Goal: Task Accomplishment & Management: Use online tool/utility

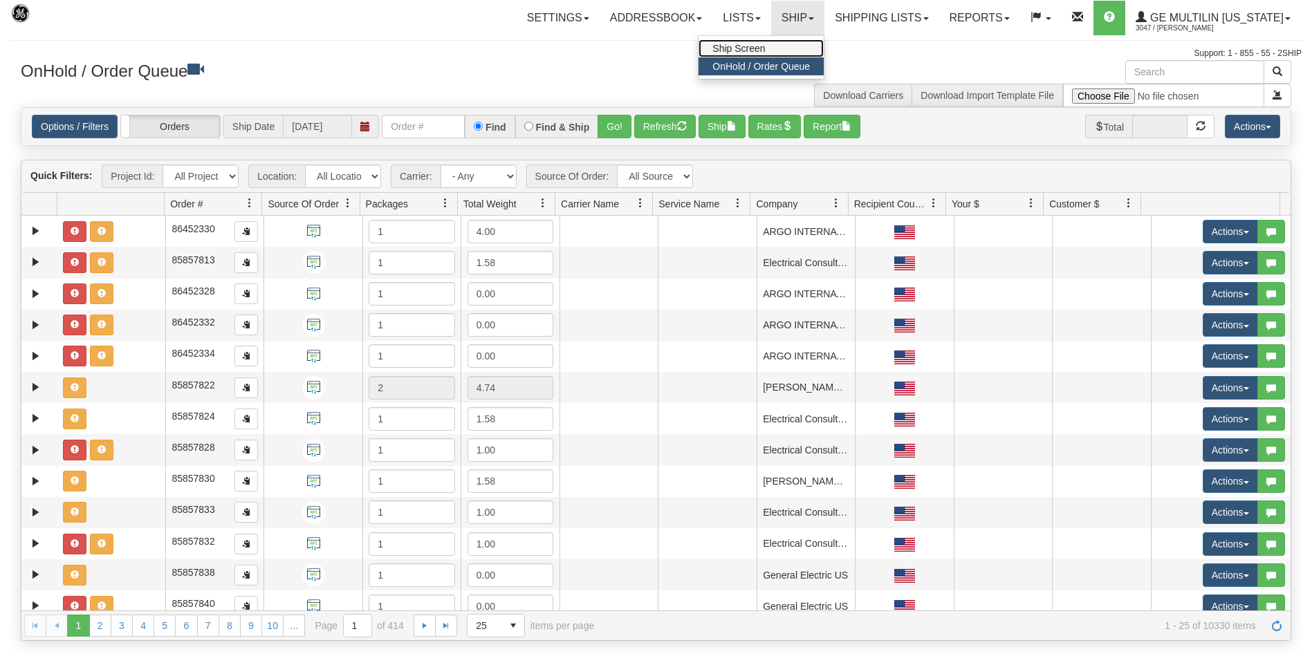
click at [765, 48] on span "Ship Screen" at bounding box center [738, 48] width 53 height 11
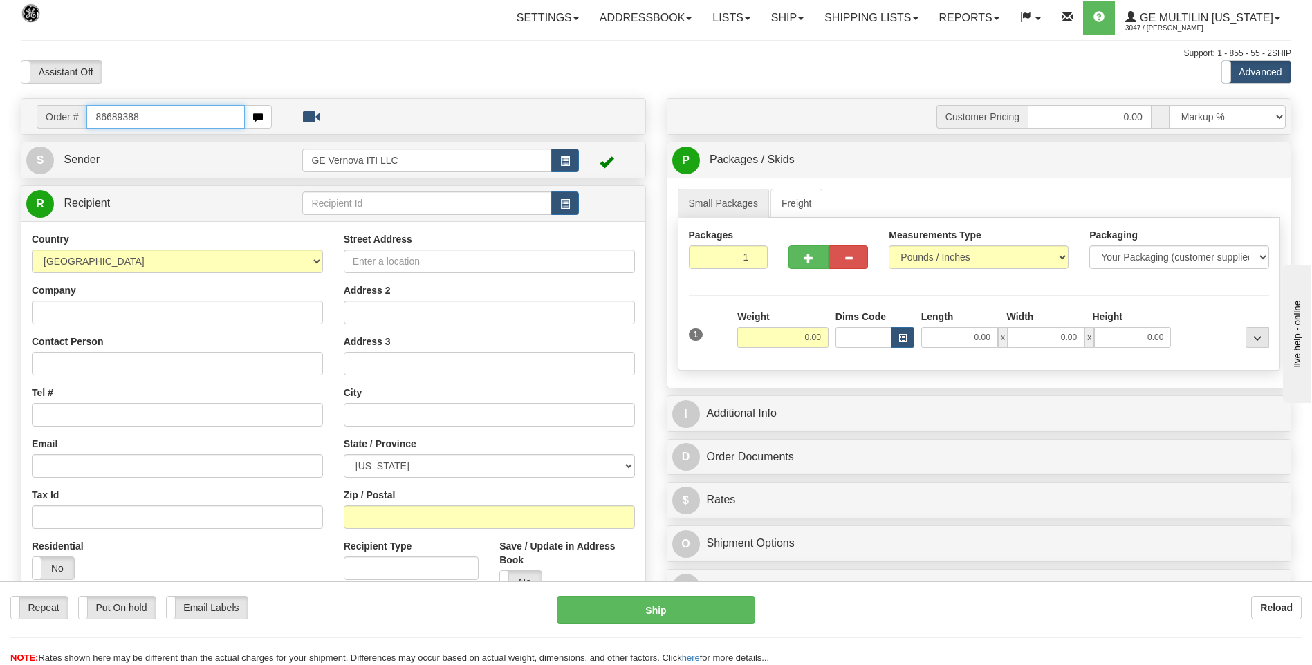
type input "86689388"
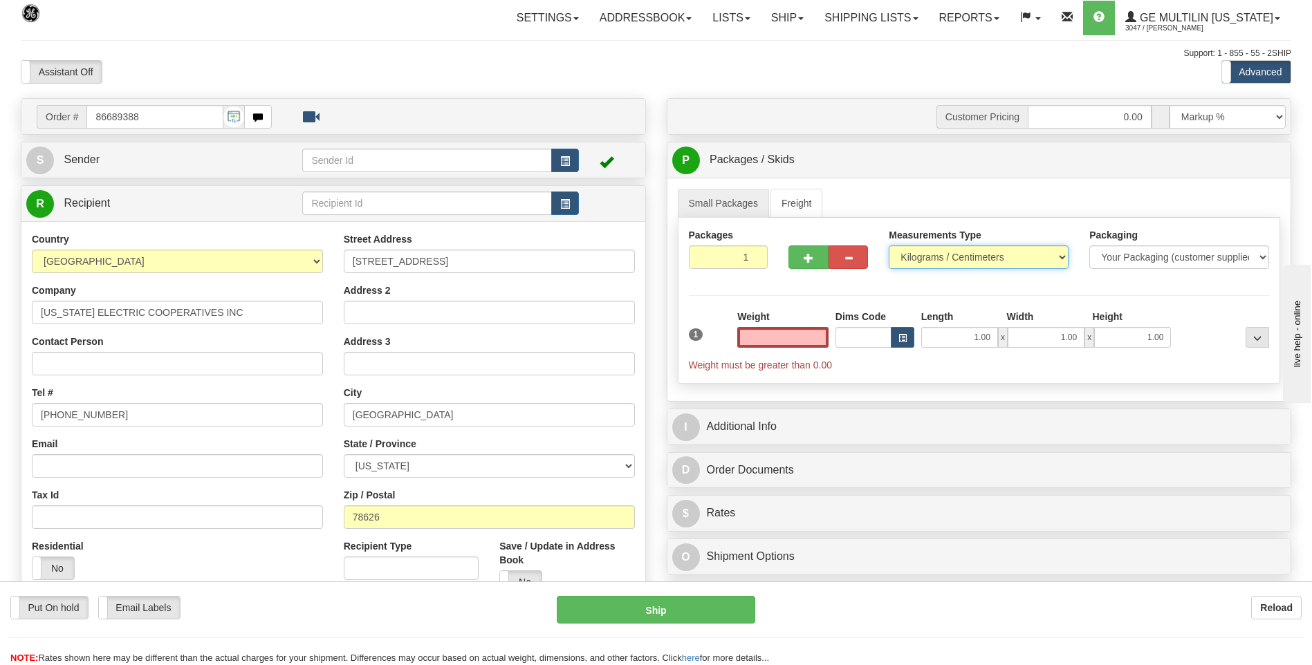
type input "0.00"
click at [914, 259] on select "Pounds / Inches Kilograms / Centimeters" at bounding box center [978, 257] width 180 height 24
select select "0"
click at [888, 245] on select "Pounds / Inches Kilograms / Centimeters" at bounding box center [978, 257] width 180 height 24
click at [818, 343] on input "0.00" at bounding box center [782, 337] width 91 height 21
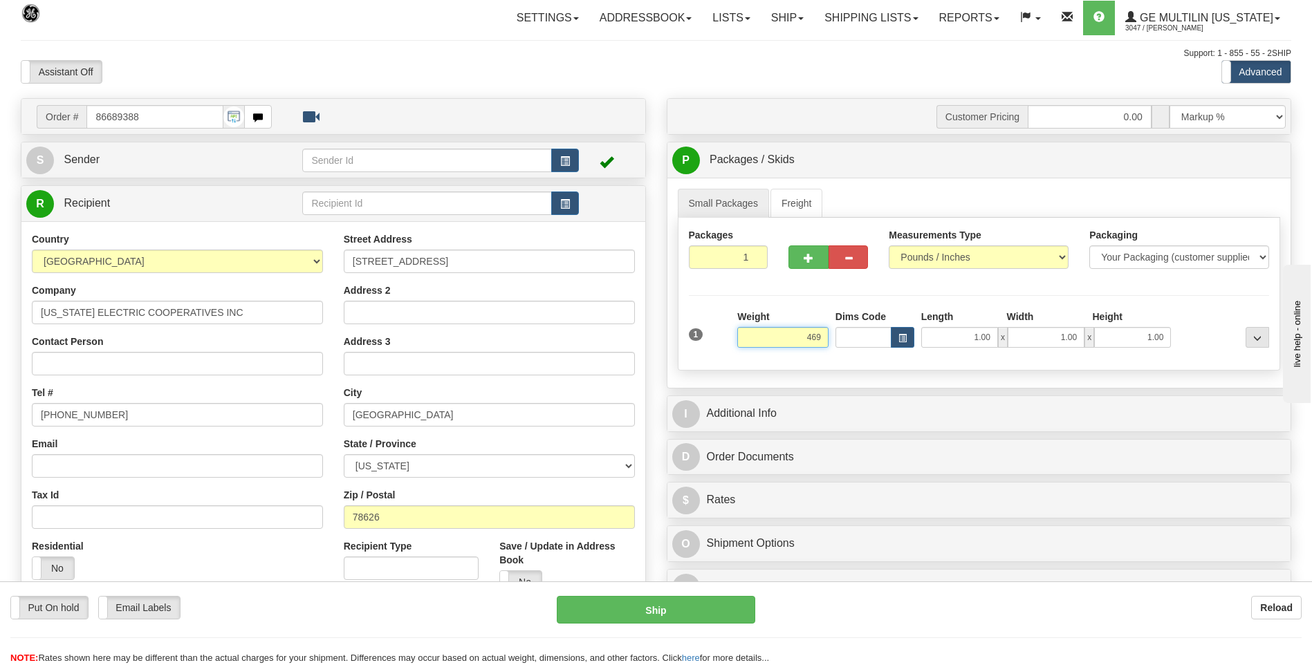
click button "Delete" at bounding box center [0, 0] width 0 height 0
type input "469.00"
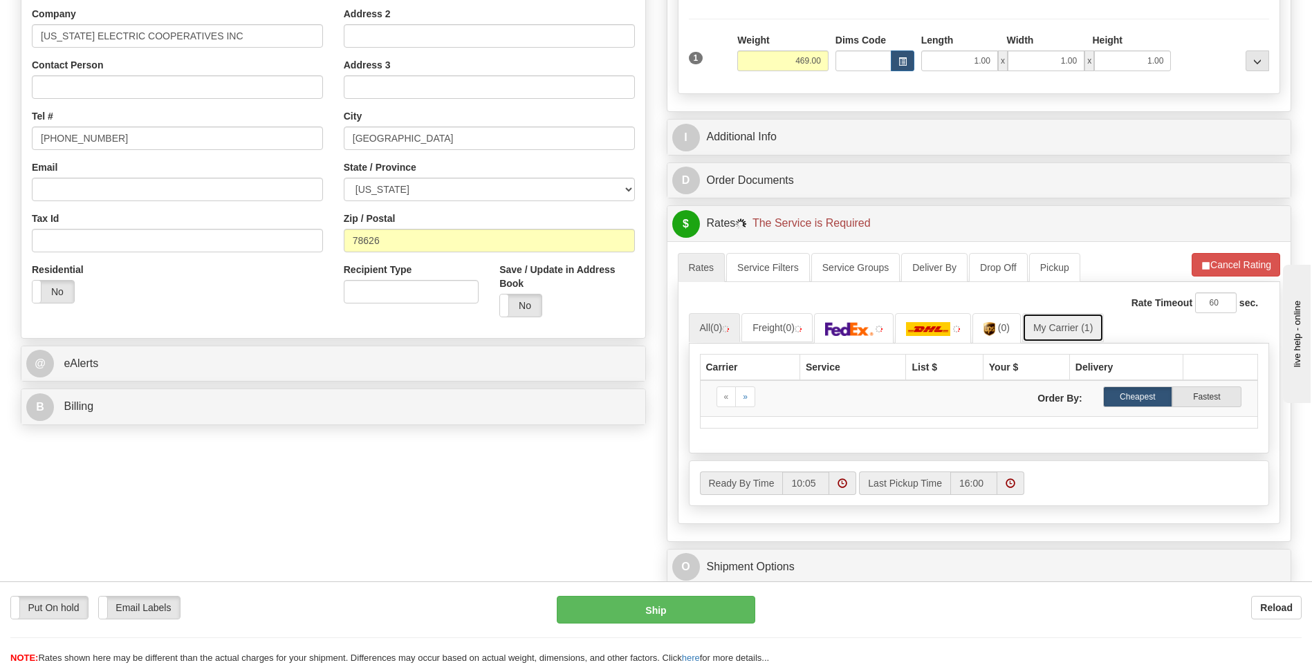
click at [1044, 330] on link "My Carrier (1)" at bounding box center [1063, 327] width 82 height 29
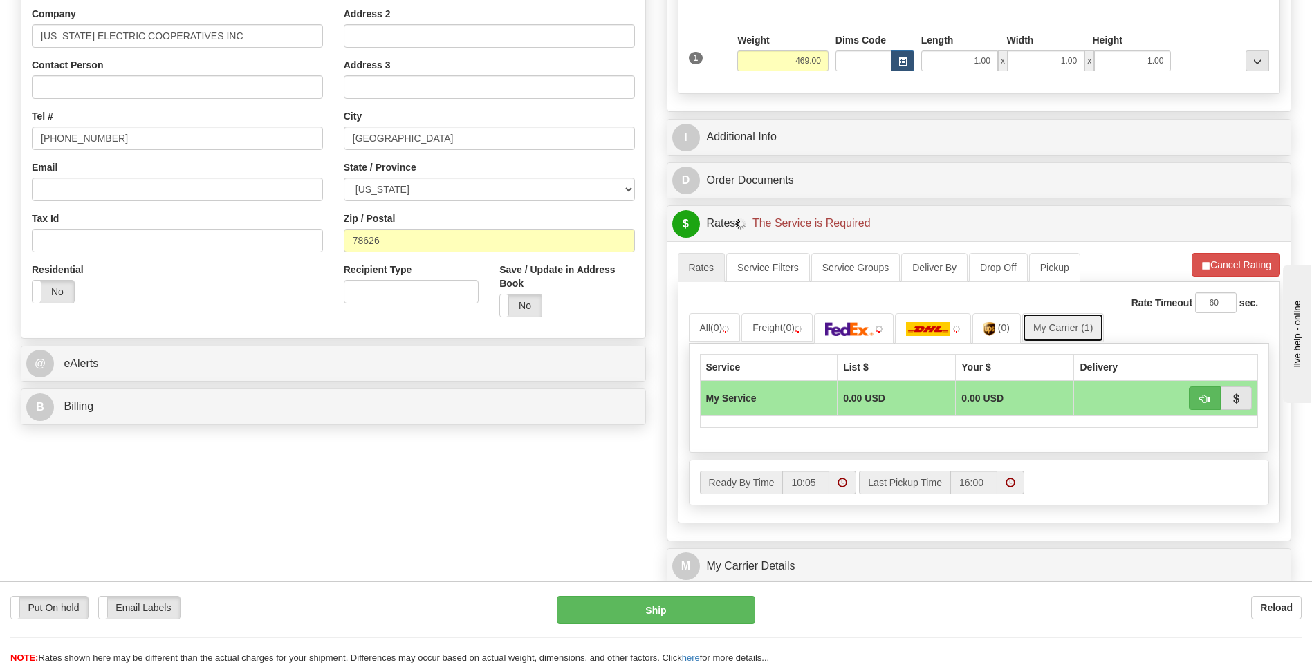
scroll to position [415, 0]
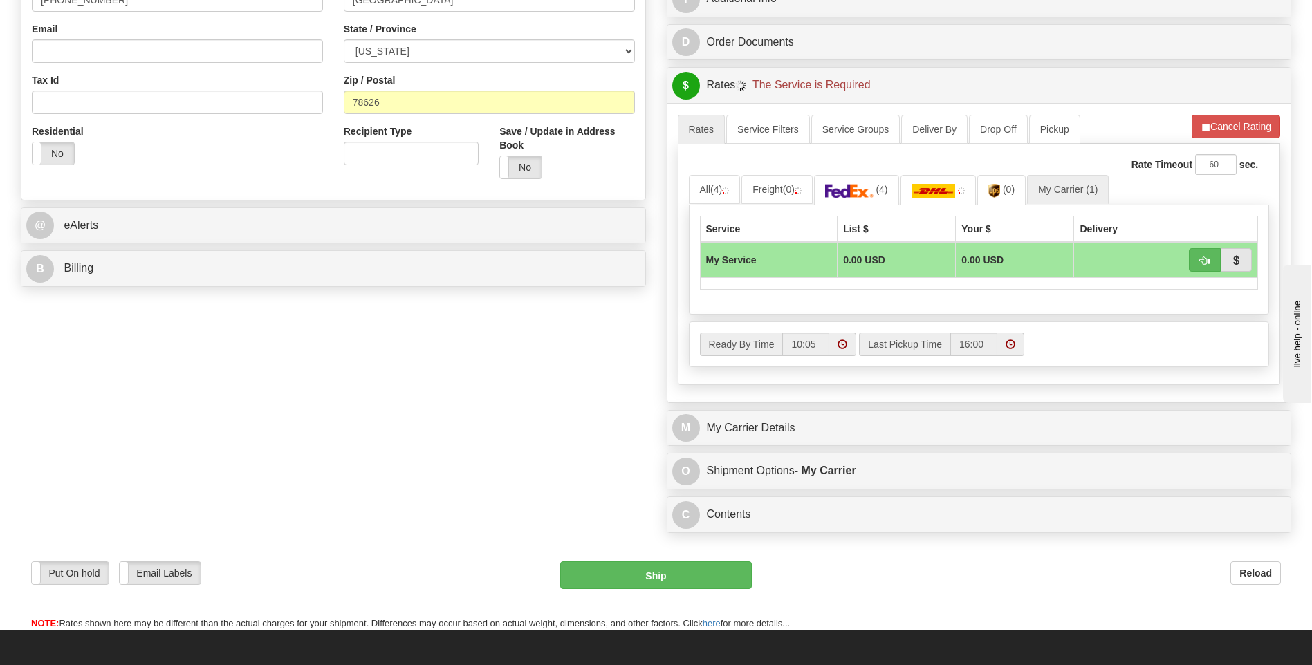
drag, startPoint x: 815, startPoint y: 445, endPoint x: 813, endPoint y: 430, distance: 15.4
click at [815, 444] on div "M My Carrier Details" at bounding box center [979, 428] width 624 height 35
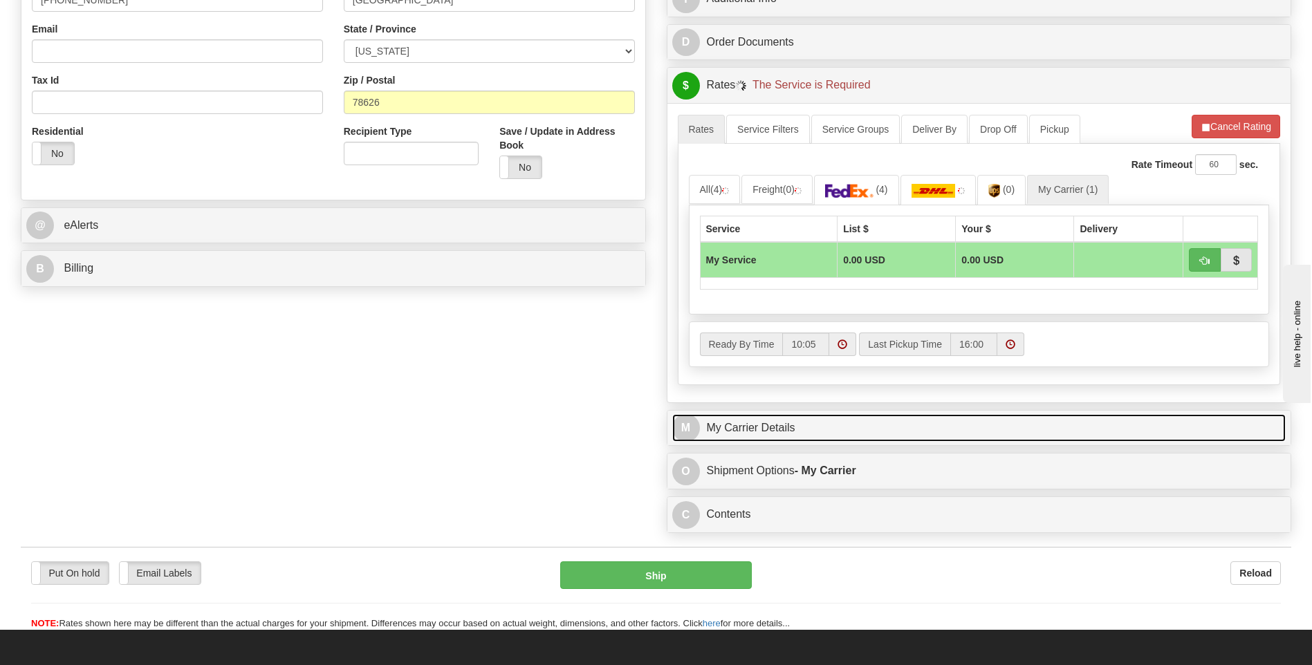
click at [813, 426] on link "M My Carrier Details" at bounding box center [979, 428] width 614 height 28
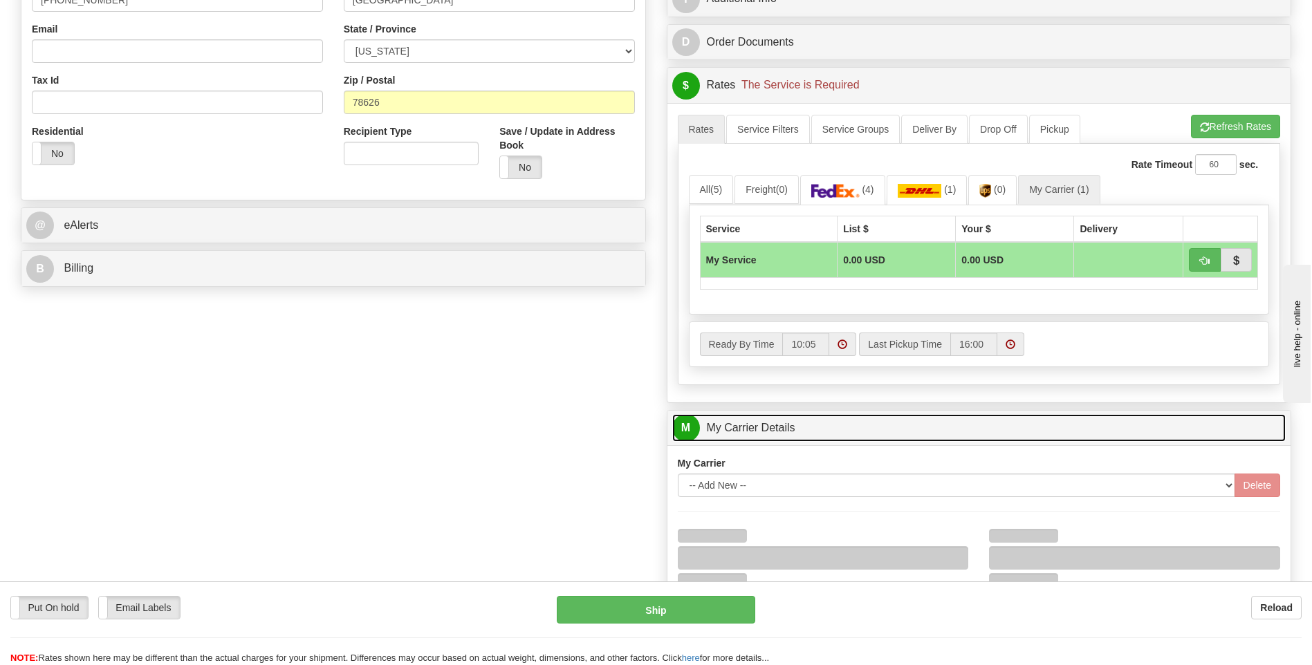
scroll to position [691, 0]
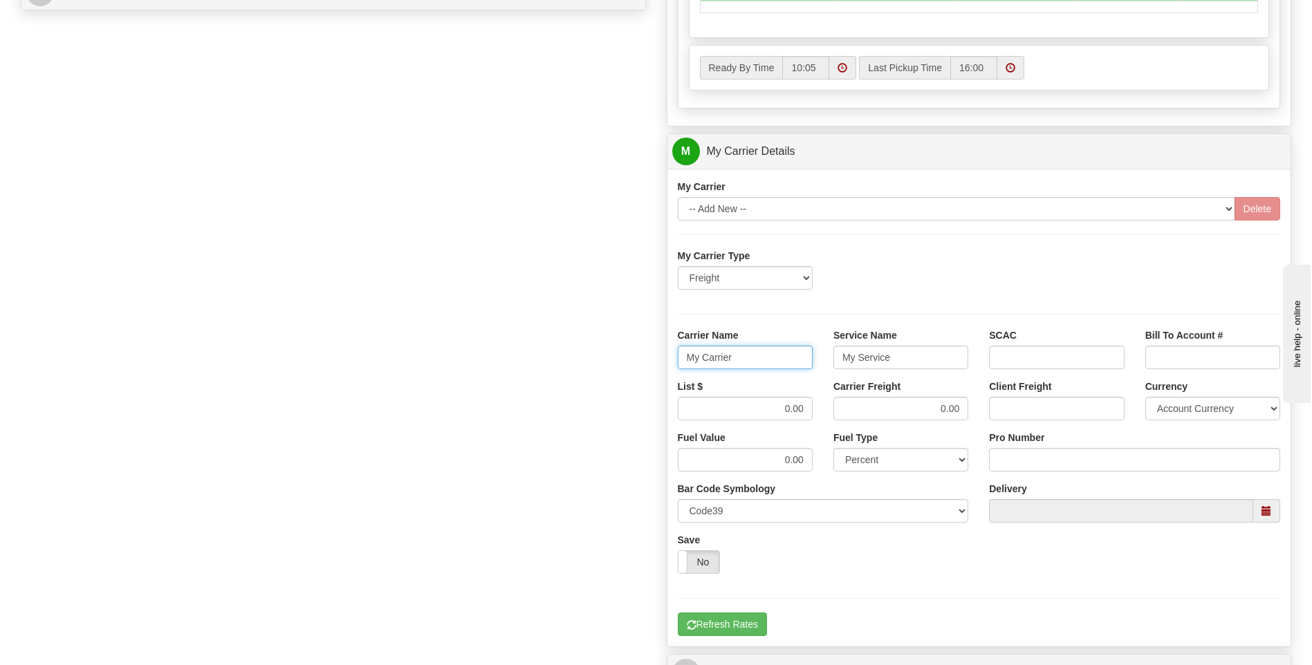
drag, startPoint x: 743, startPoint y: 367, endPoint x: 677, endPoint y: 361, distance: 66.0
click at [678, 361] on input "My Carrier" at bounding box center [745, 358] width 135 height 24
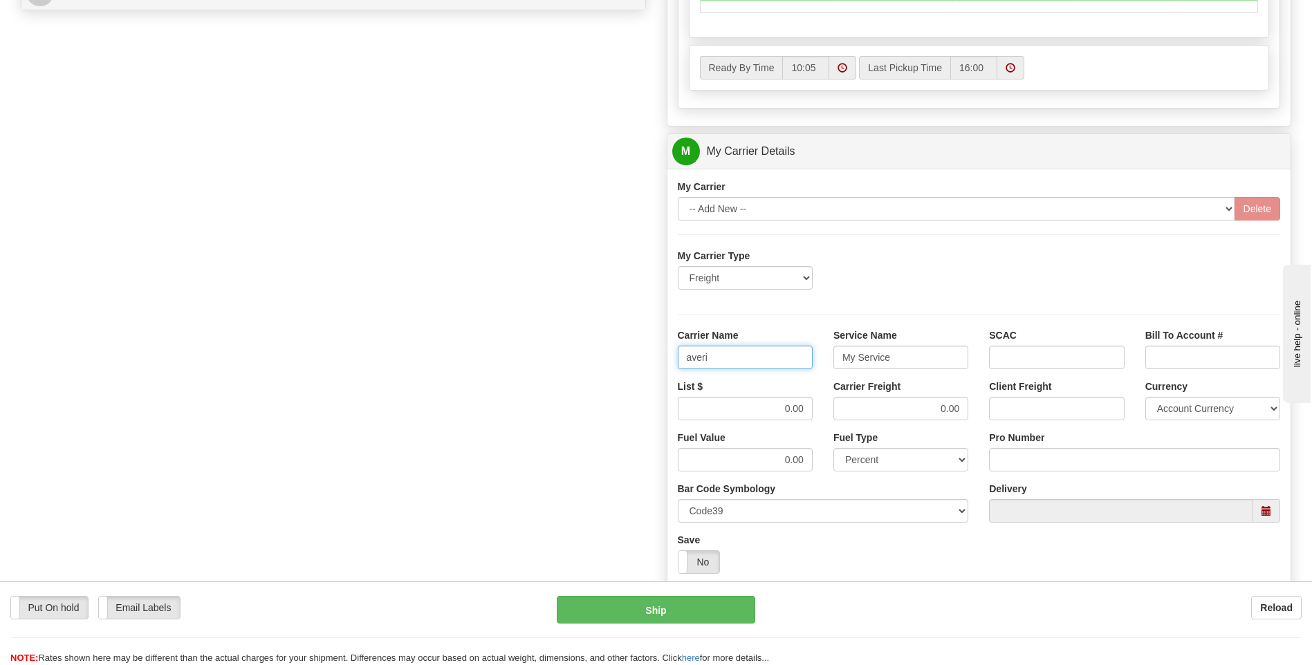
type input "averi"
type input "ltl"
drag, startPoint x: 747, startPoint y: 407, endPoint x: 846, endPoint y: 411, distance: 99.6
click at [846, 411] on div "List $ 0.00 Carrier Freight 0.00 Client Freight Currency Account Currency ARN A…" at bounding box center [979, 405] width 624 height 51
type input "320"
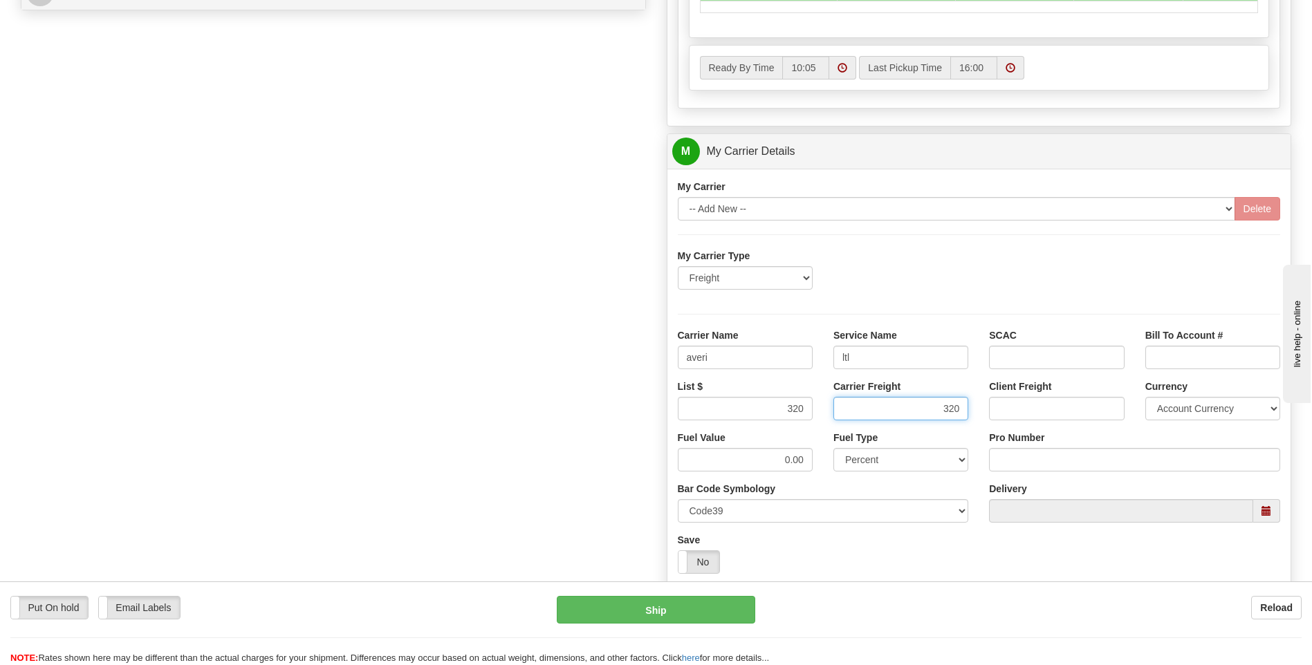
type input "320"
click at [1016, 451] on input "Pro Number" at bounding box center [1134, 460] width 291 height 24
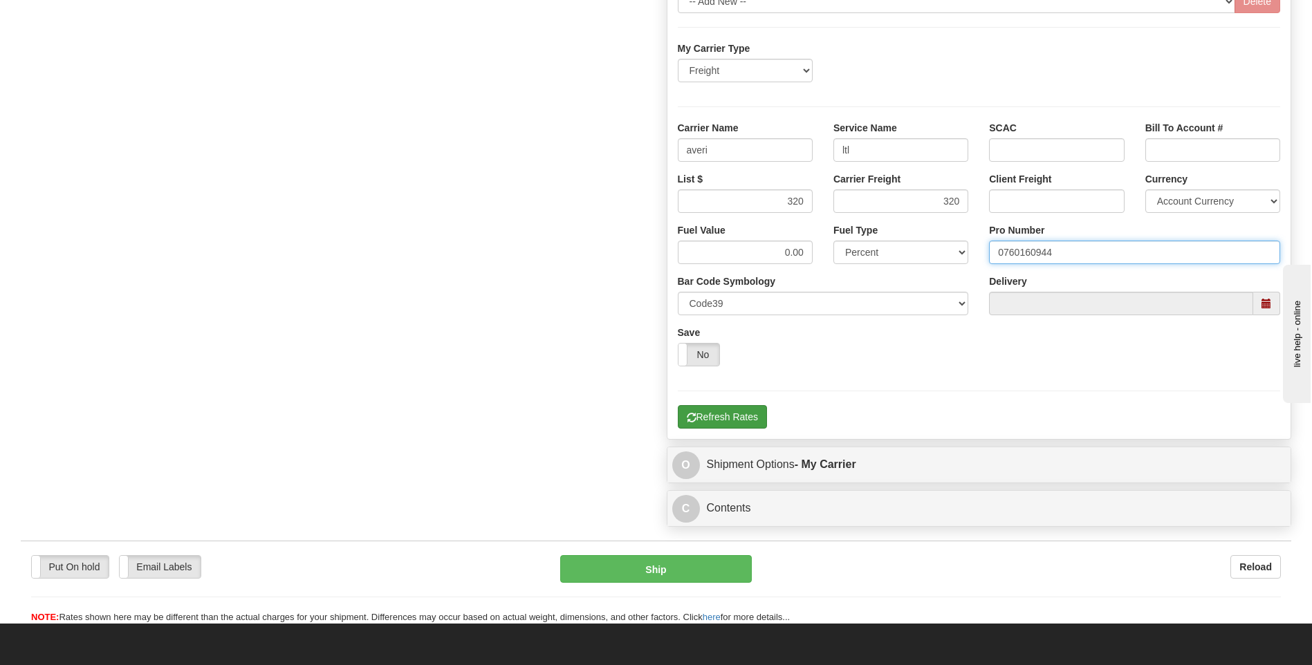
type input "0760160944"
click at [724, 418] on button "Refresh Rates" at bounding box center [722, 417] width 89 height 24
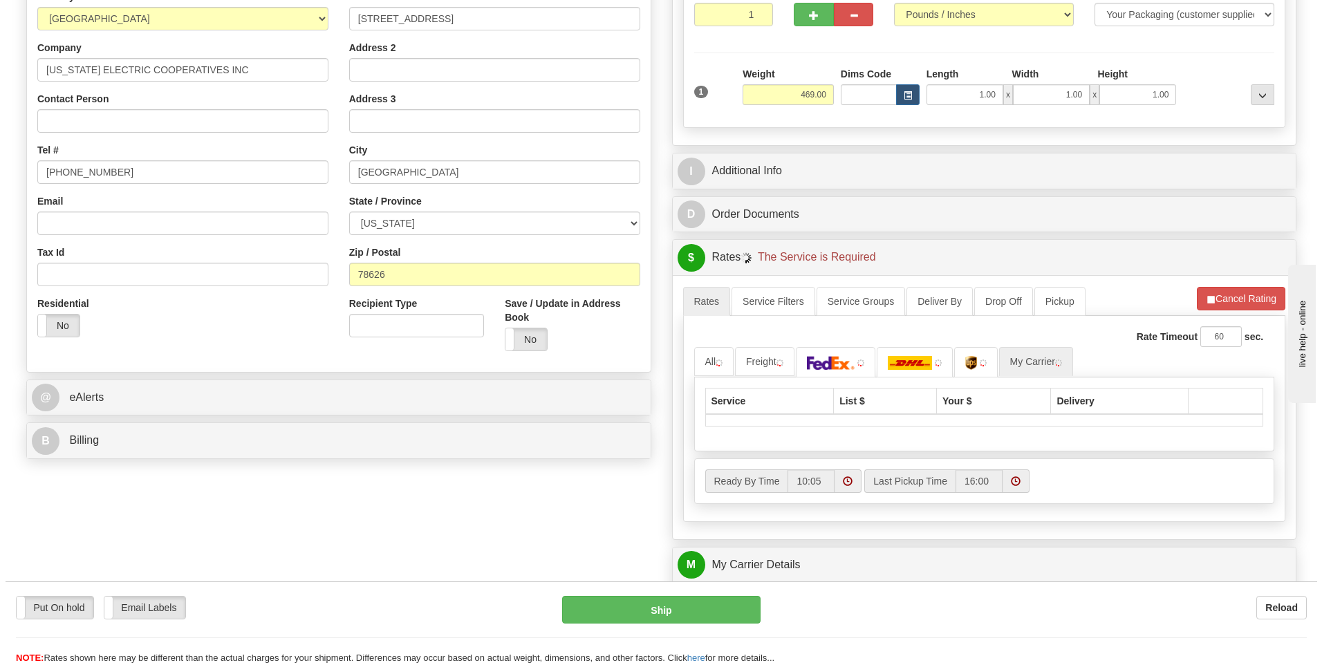
scroll to position [241, 0]
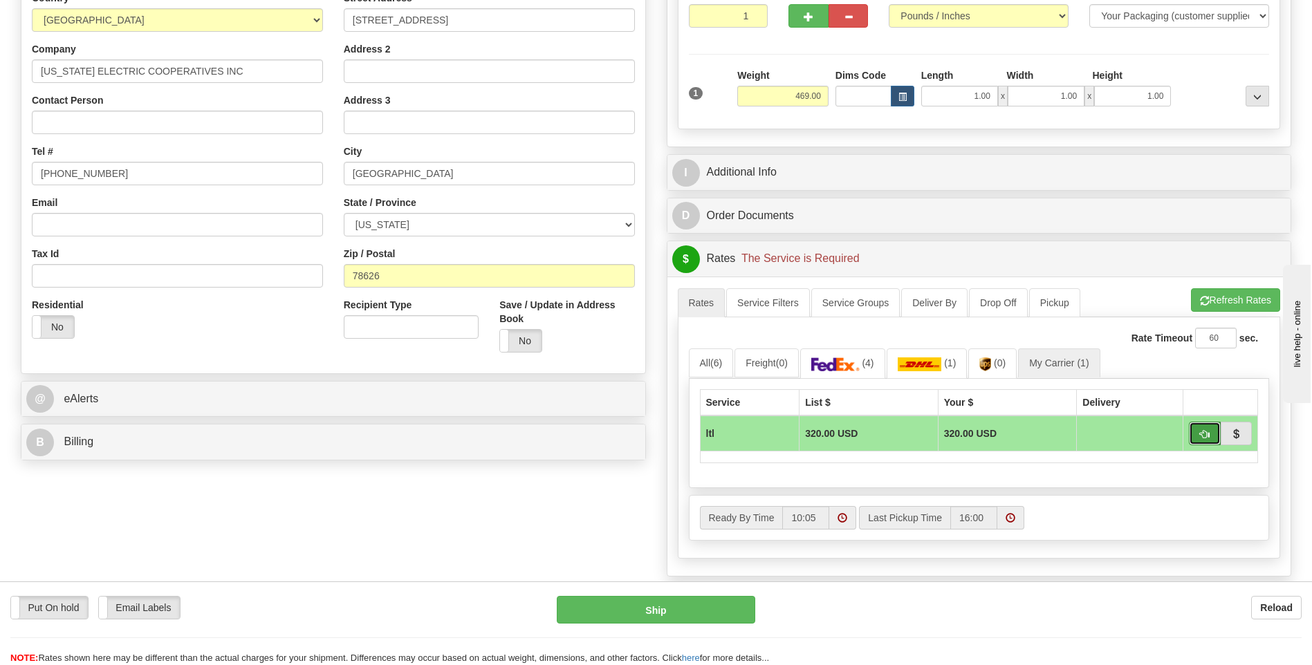
click at [1202, 433] on span "button" at bounding box center [1205, 434] width 10 height 9
type input "00"
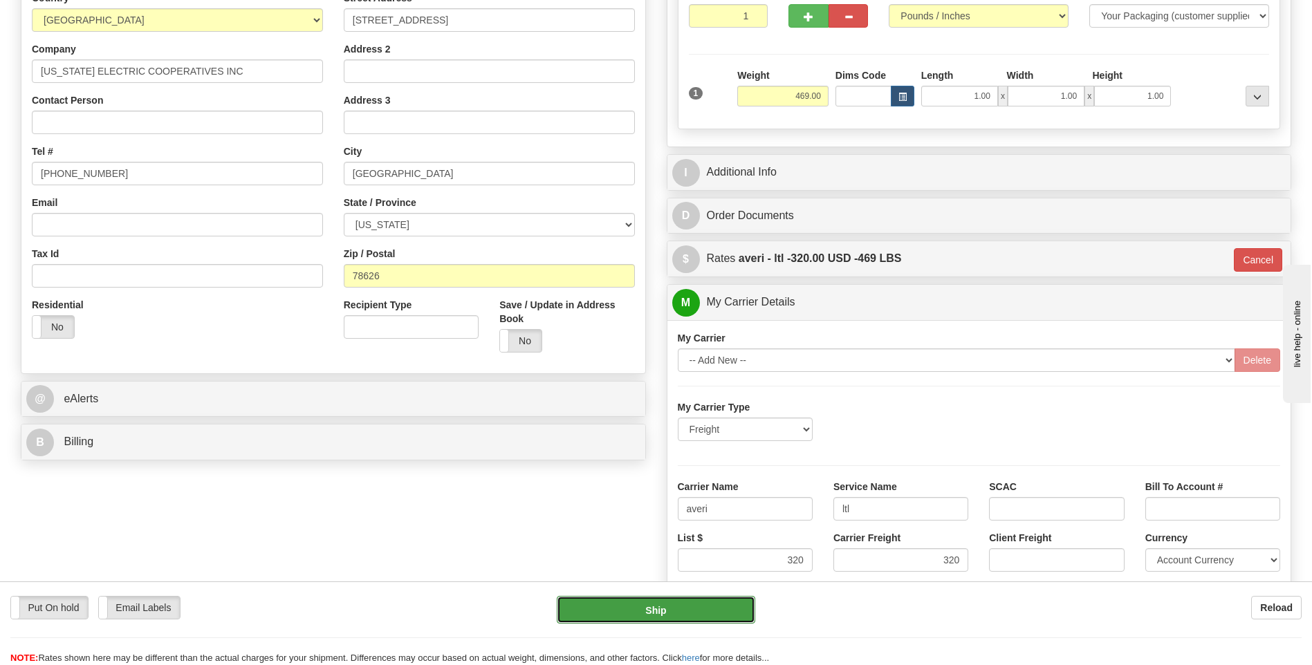
click at [710, 606] on button "Ship" at bounding box center [656, 610] width 198 height 28
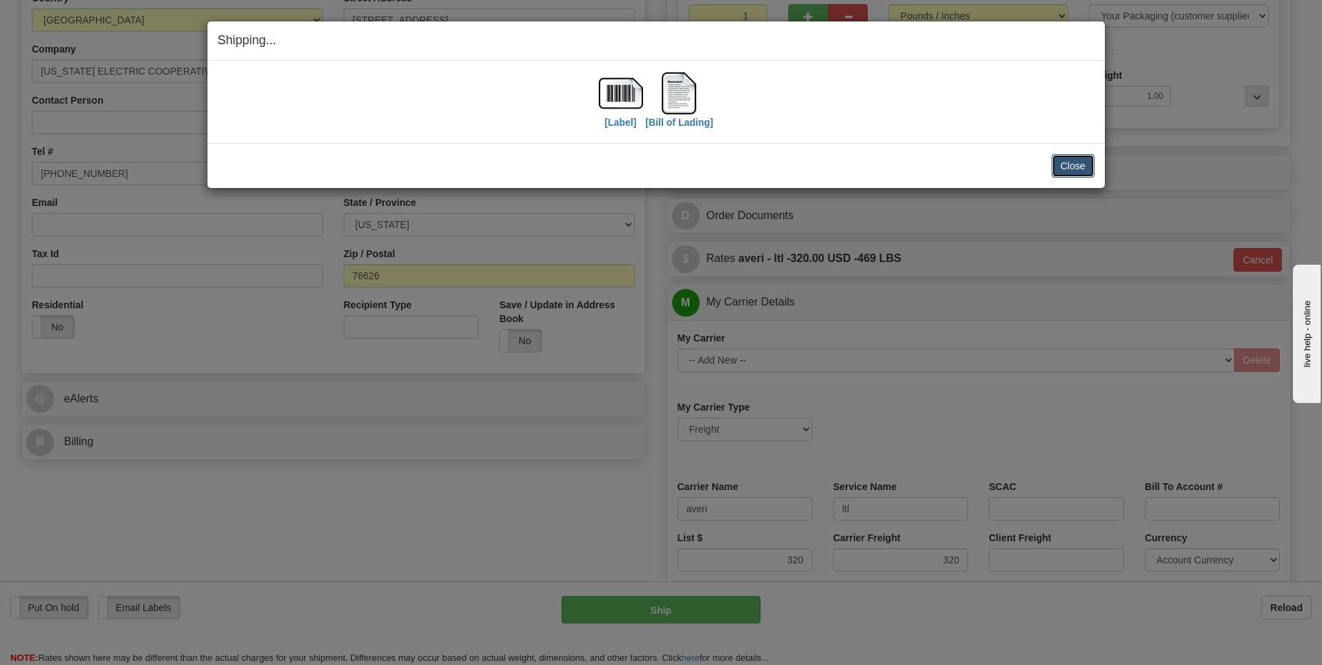
click at [1071, 159] on button "Close" at bounding box center [1073, 166] width 43 height 24
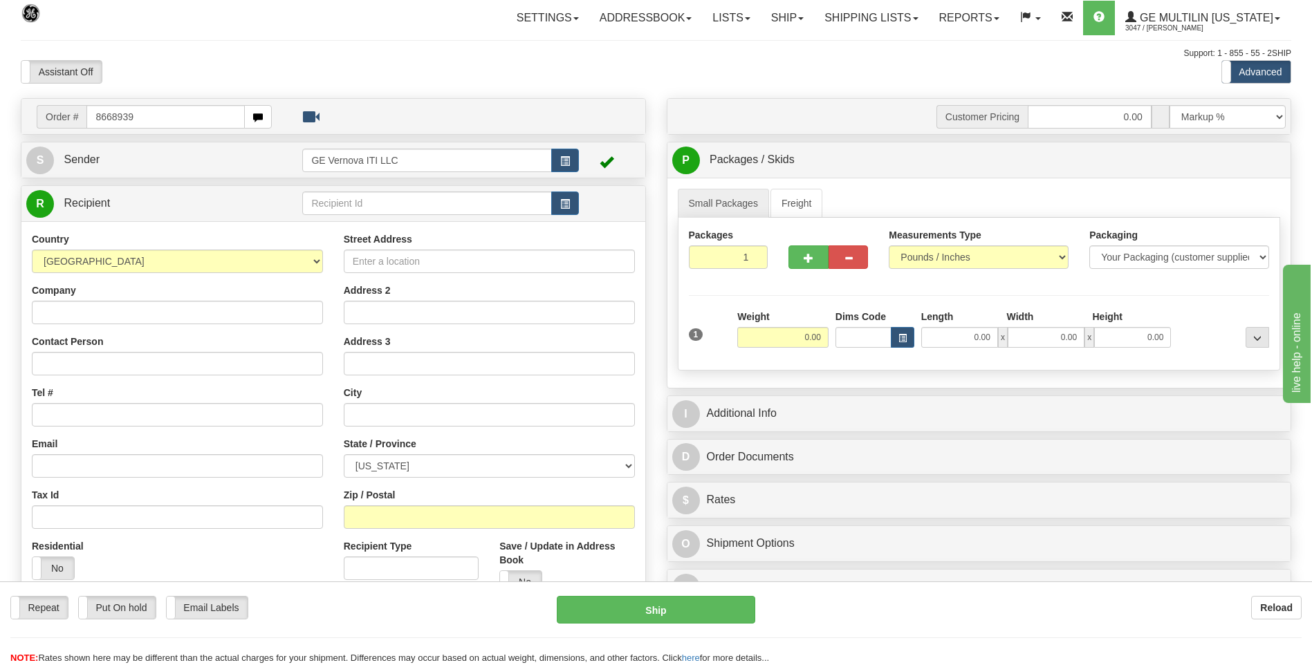
type input "8668939"
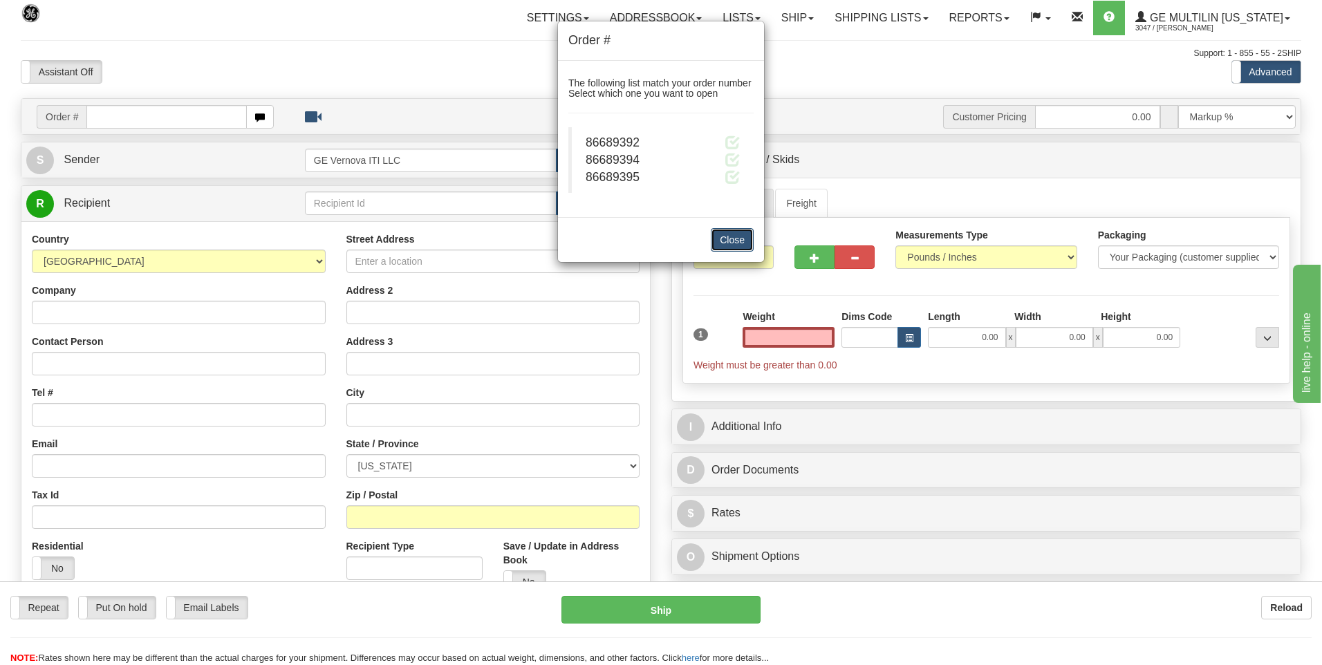
type input "0.00"
click at [741, 240] on button "Close" at bounding box center [732, 240] width 43 height 24
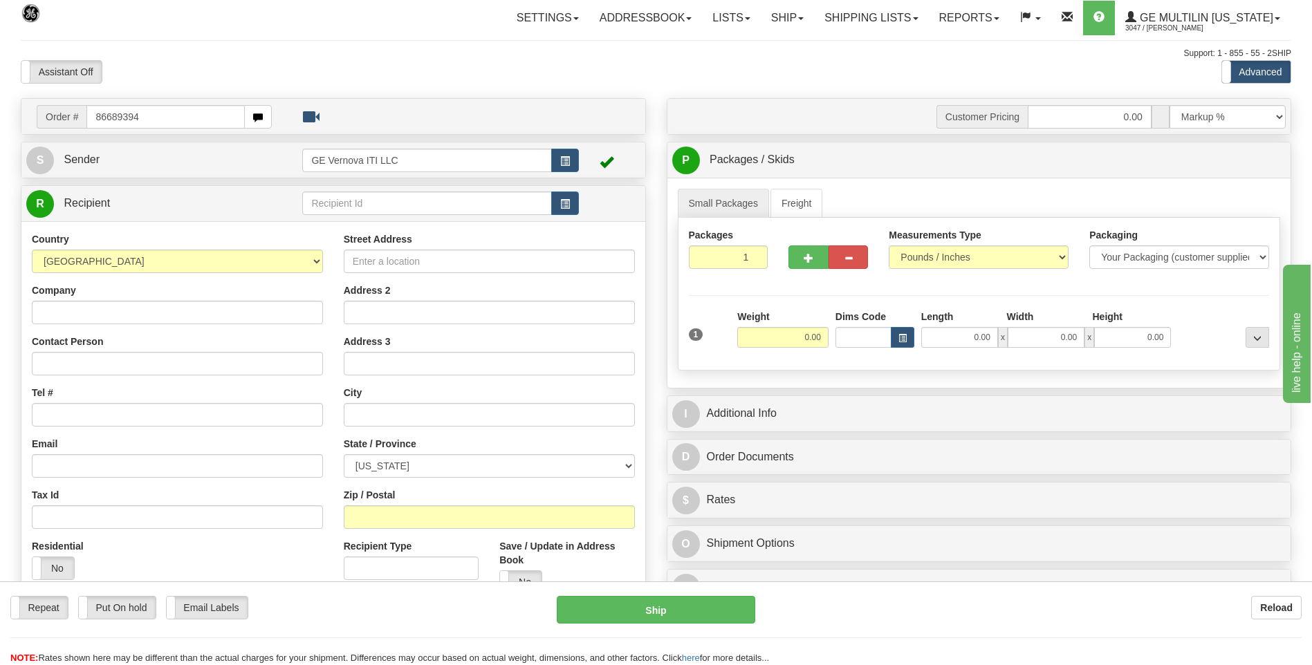
type input "86689394"
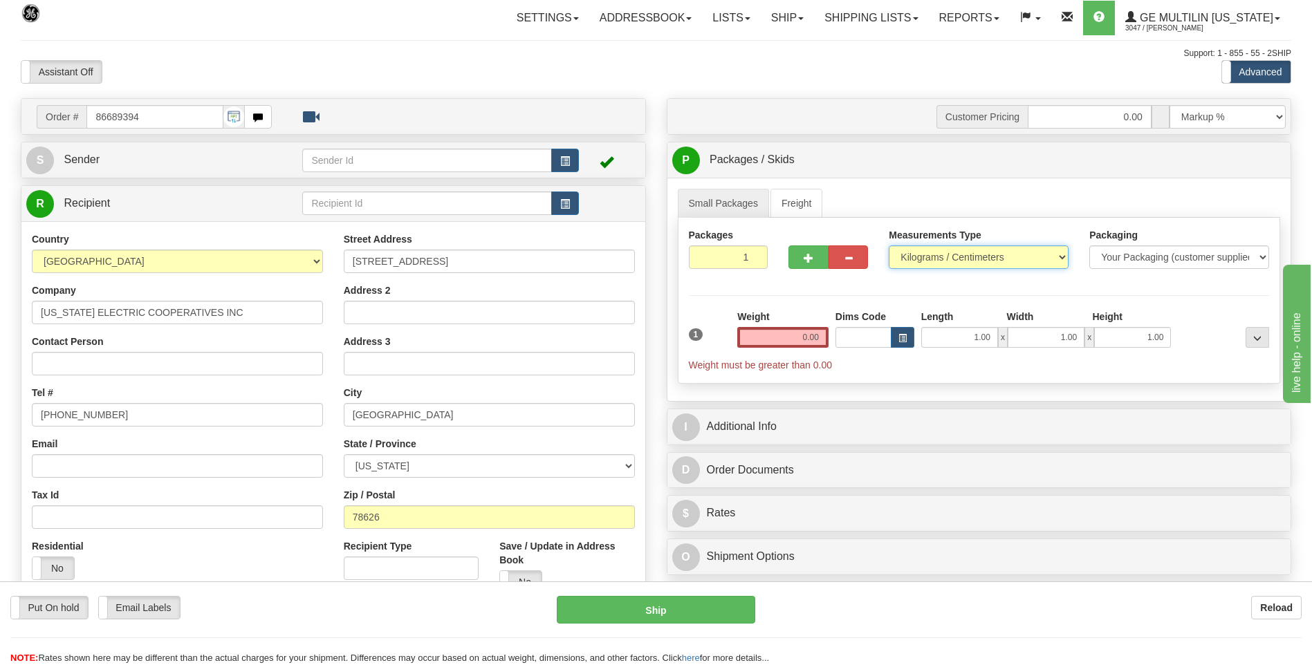
click at [953, 259] on select "Pounds / Inches Kilograms / Centimeters" at bounding box center [978, 257] width 180 height 24
select select "0"
click at [888, 245] on select "Pounds / Inches Kilograms / Centimeters" at bounding box center [978, 257] width 180 height 24
click at [818, 333] on input "0.00" at bounding box center [782, 337] width 91 height 21
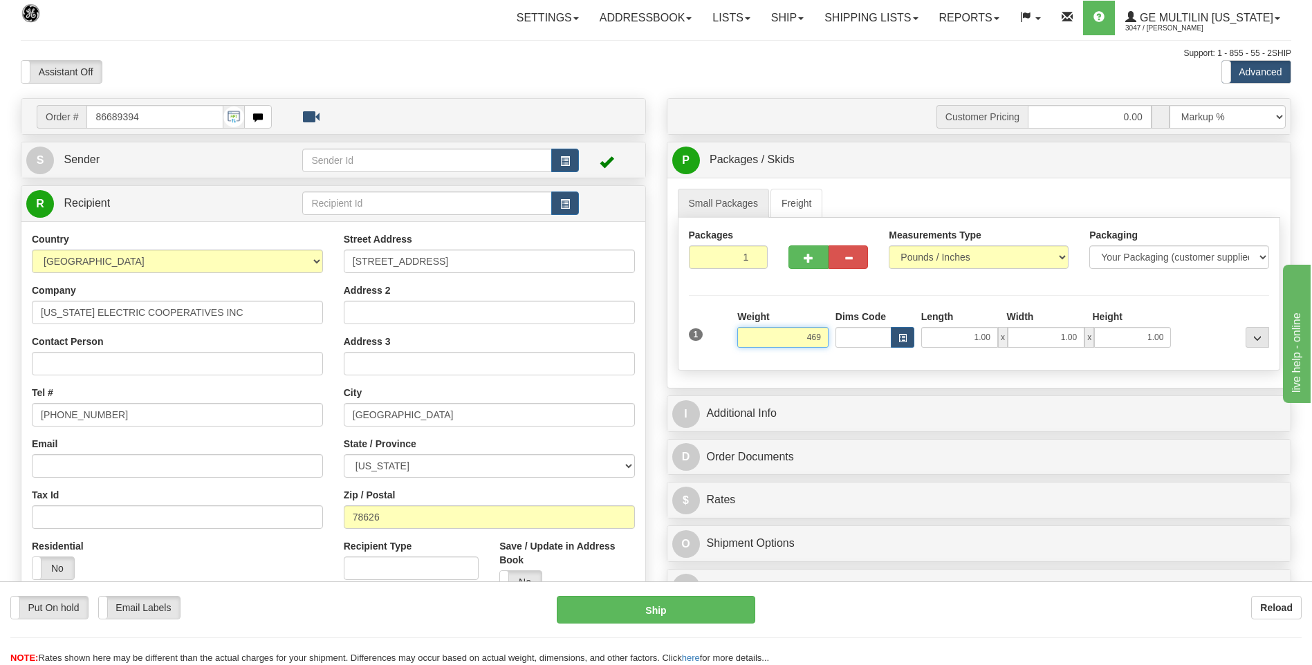
click button "Delete" at bounding box center [0, 0] width 0 height 0
type input "469.00"
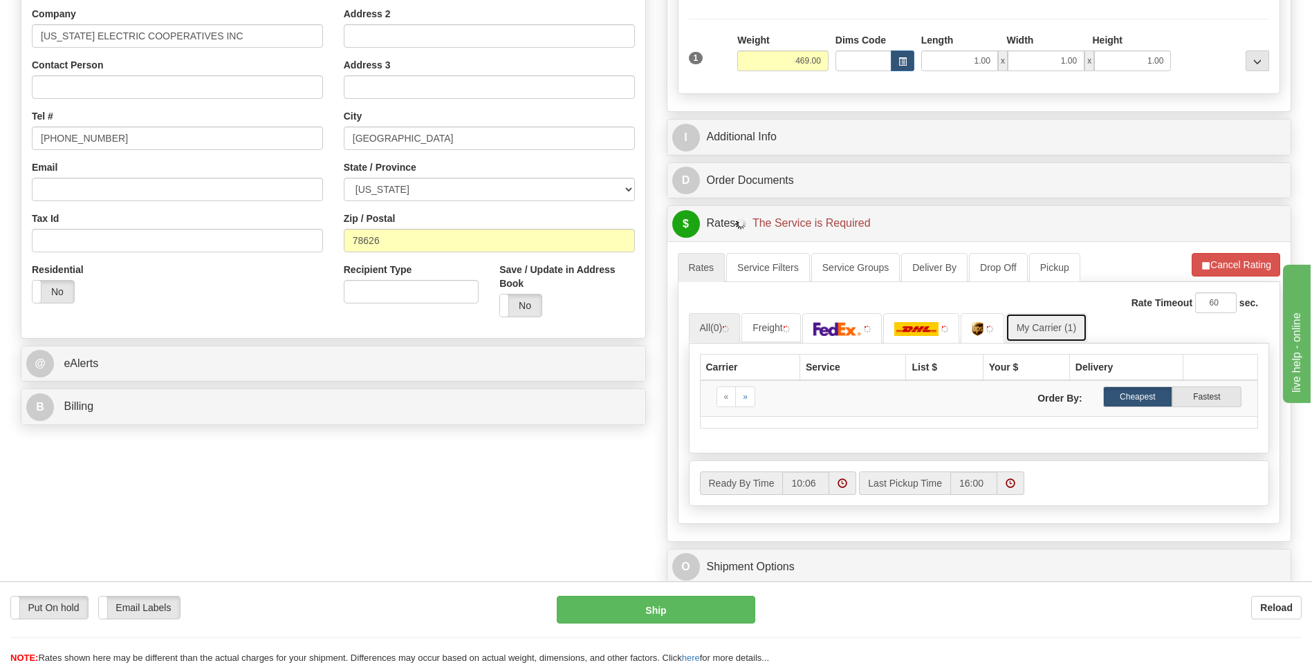
click at [1051, 328] on link "My Carrier (1)" at bounding box center [1046, 327] width 82 height 29
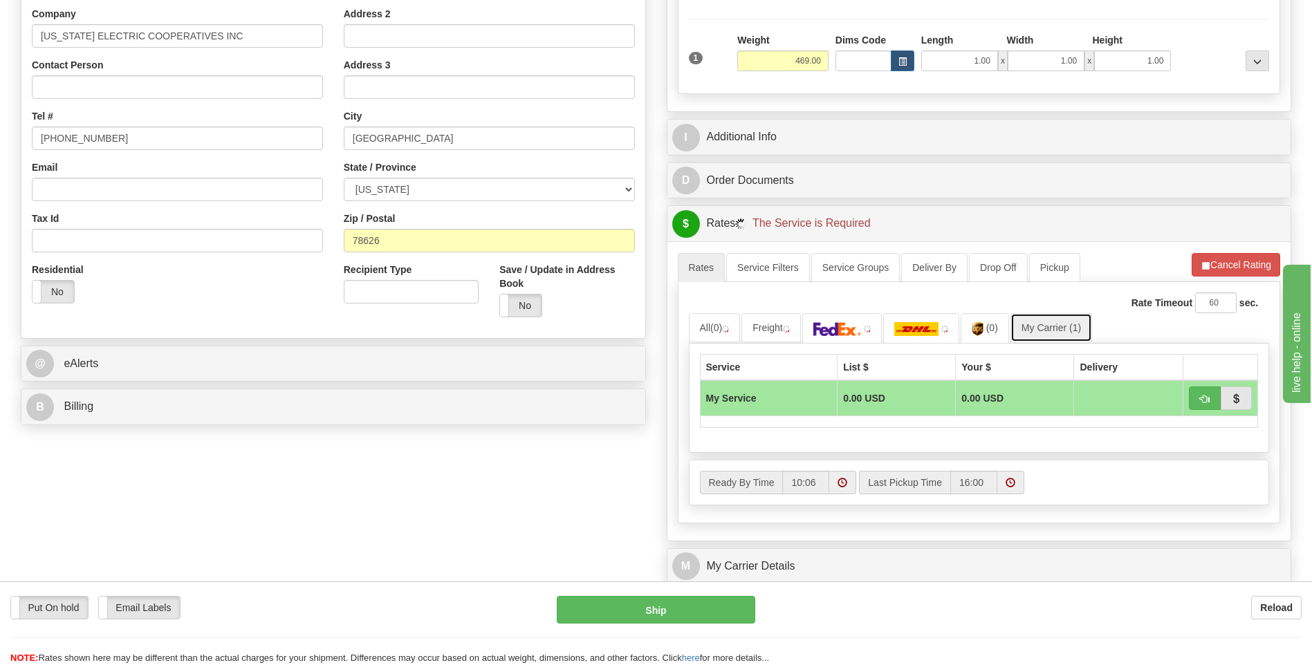
scroll to position [484, 0]
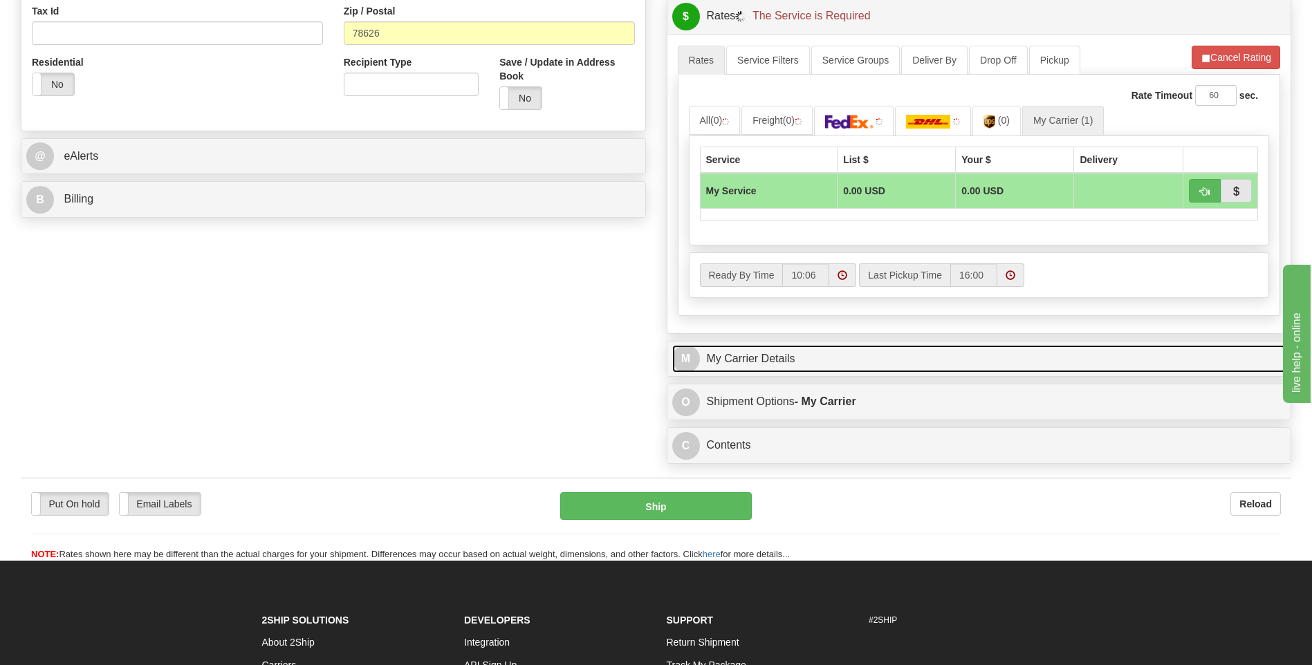
click at [830, 354] on link "M My Carrier Details" at bounding box center [979, 359] width 614 height 28
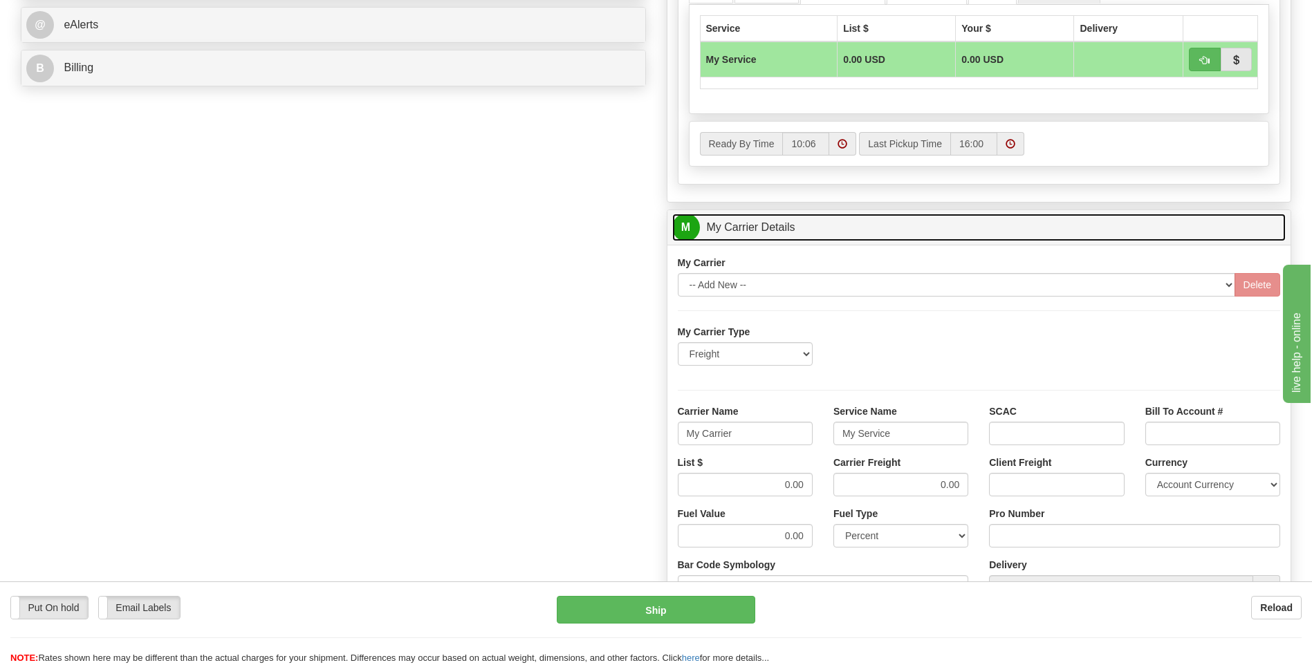
scroll to position [622, 0]
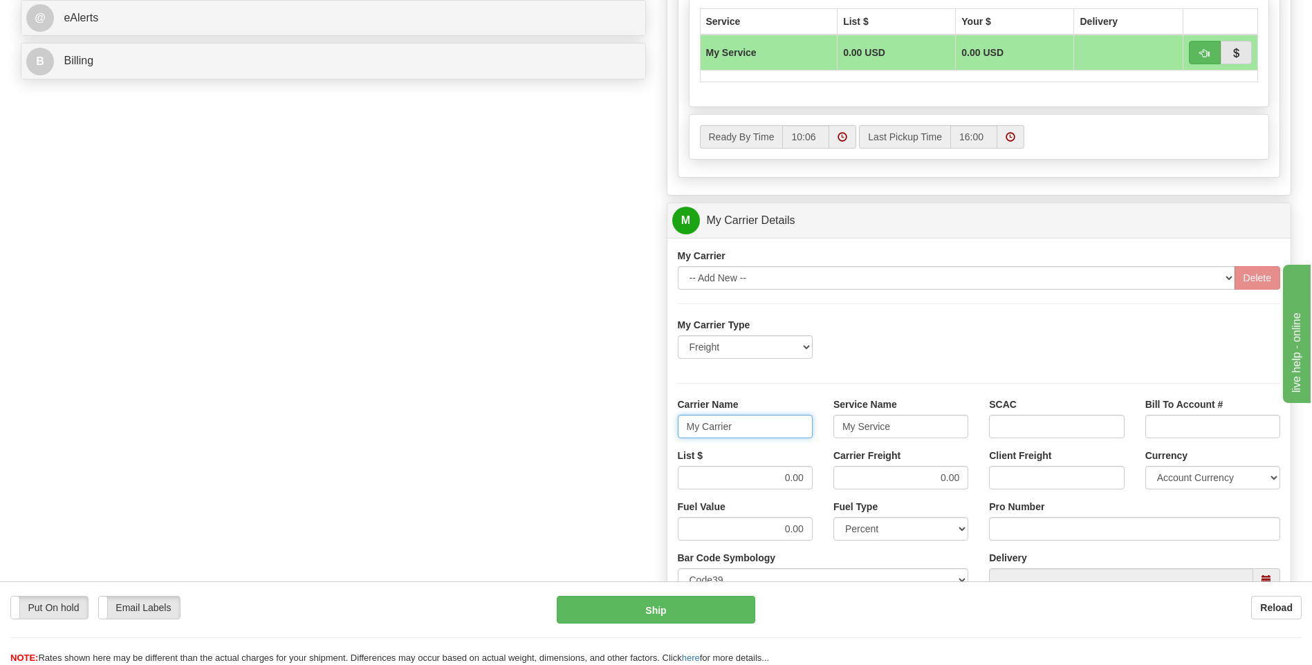
drag, startPoint x: 759, startPoint y: 418, endPoint x: 633, endPoint y: 429, distance: 127.0
click at [633, 429] on div "Order # 86689394 S Sender" at bounding box center [655, 143] width 1291 height 1334
type input "AVERI"
type input "LTL"
drag, startPoint x: 790, startPoint y: 485, endPoint x: 851, endPoint y: 487, distance: 60.9
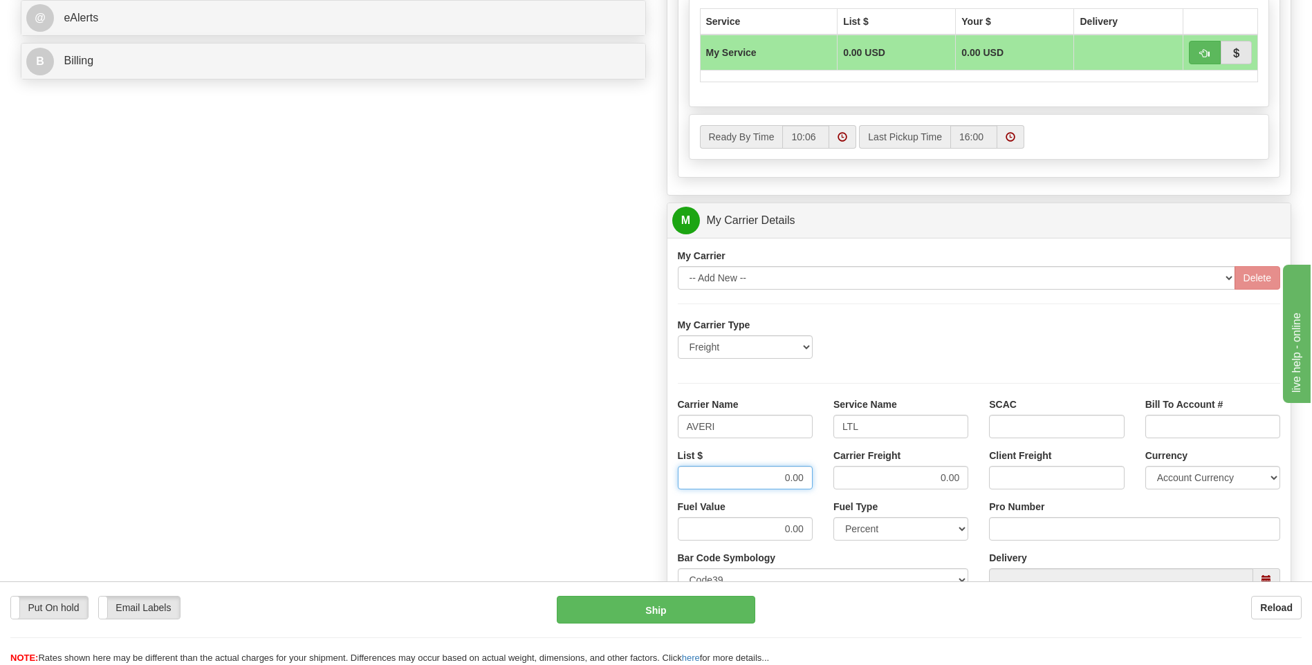
click at [851, 486] on div "List $ 0.00 Carrier Freight 0.00 Client Freight Currency Account Currency ARN A…" at bounding box center [979, 474] width 624 height 51
click at [772, 476] on input "0.00" at bounding box center [745, 478] width 135 height 24
drag, startPoint x: 772, startPoint y: 476, endPoint x: 823, endPoint y: 480, distance: 52.0
click at [823, 480] on div "List $ 0.00 Carrier Freight 0.00 Client Freight Currency Account Currency ARN A…" at bounding box center [979, 474] width 624 height 51
type input ".01"
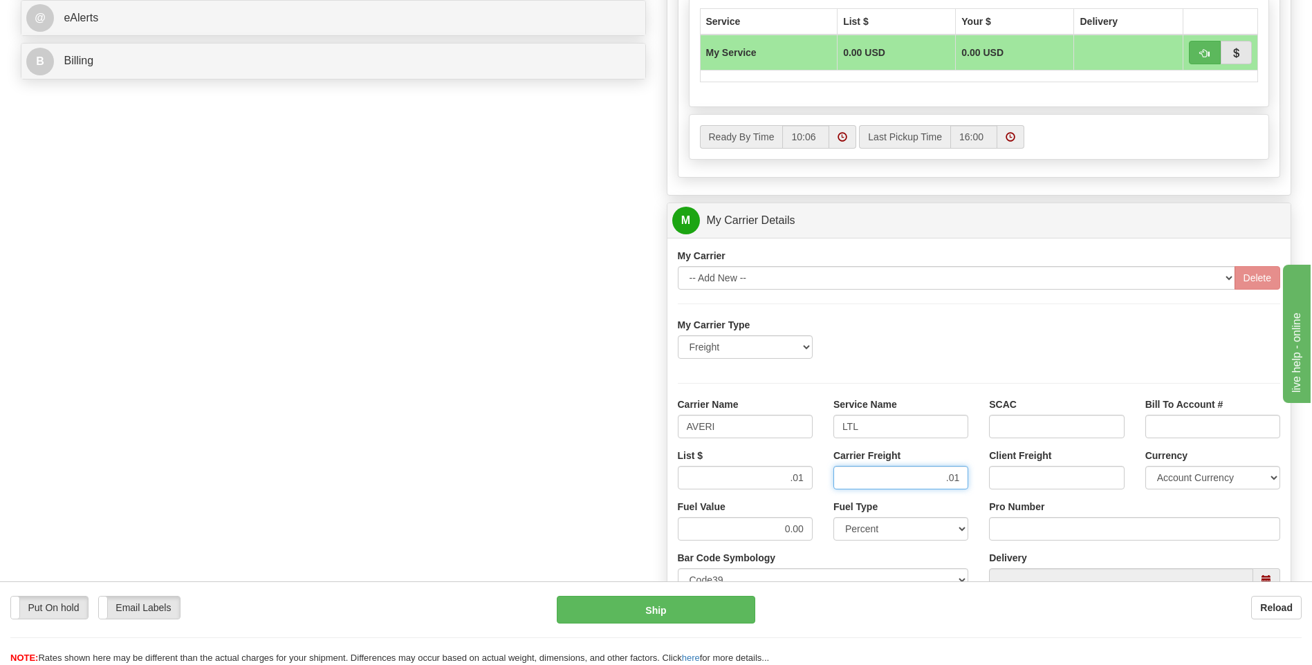
type input ".01"
click at [1012, 541] on input "Pro Number" at bounding box center [1134, 529] width 291 height 24
type input "0760160944"
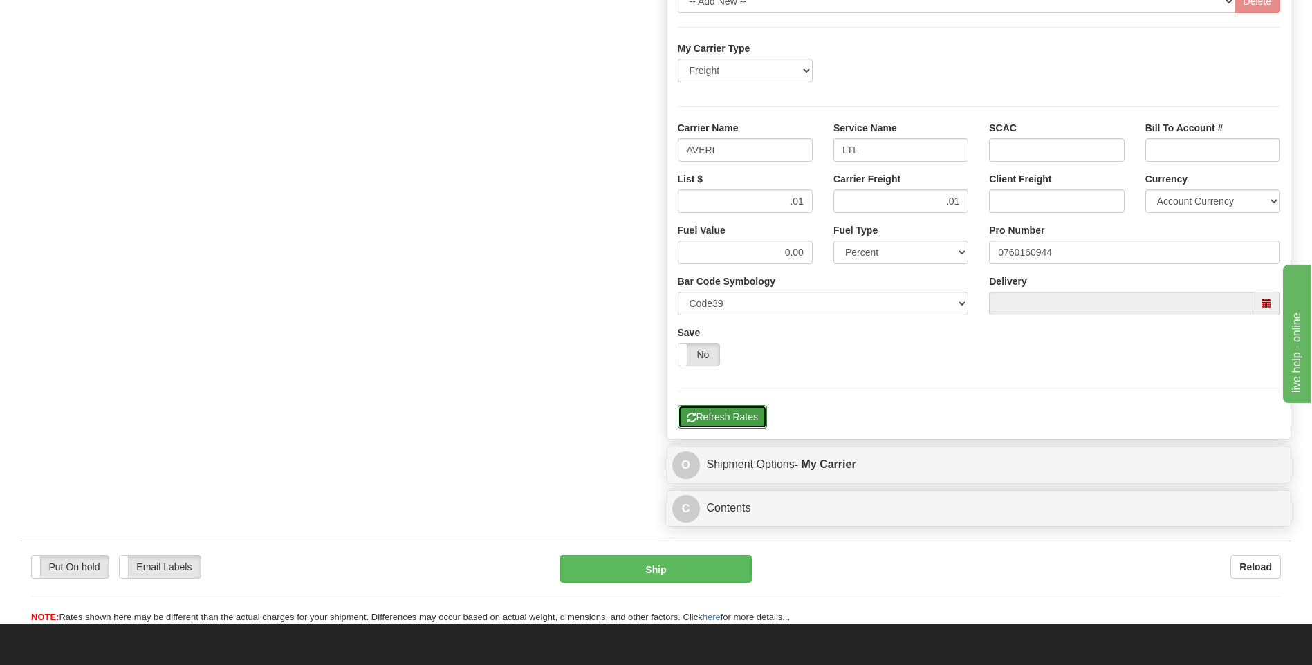
click at [741, 411] on button "Refresh Rates" at bounding box center [722, 417] width 89 height 24
click at [736, 412] on button "Refresh Rates" at bounding box center [722, 417] width 89 height 24
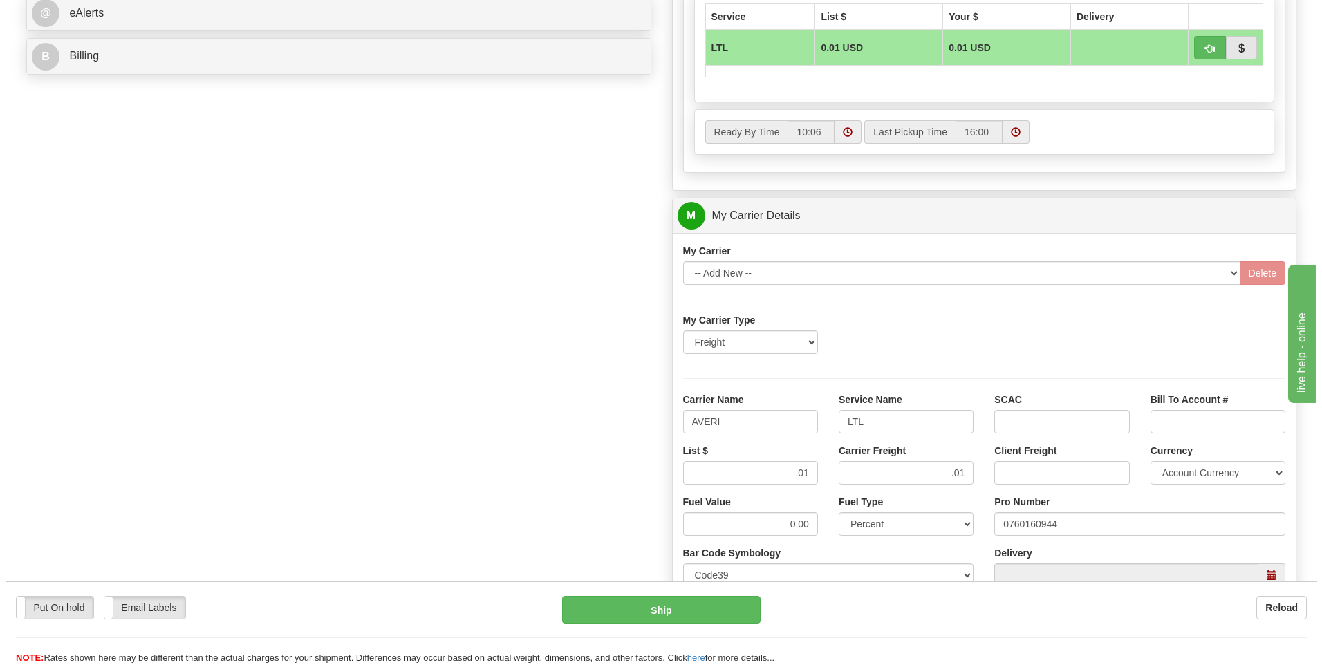
scroll to position [553, 0]
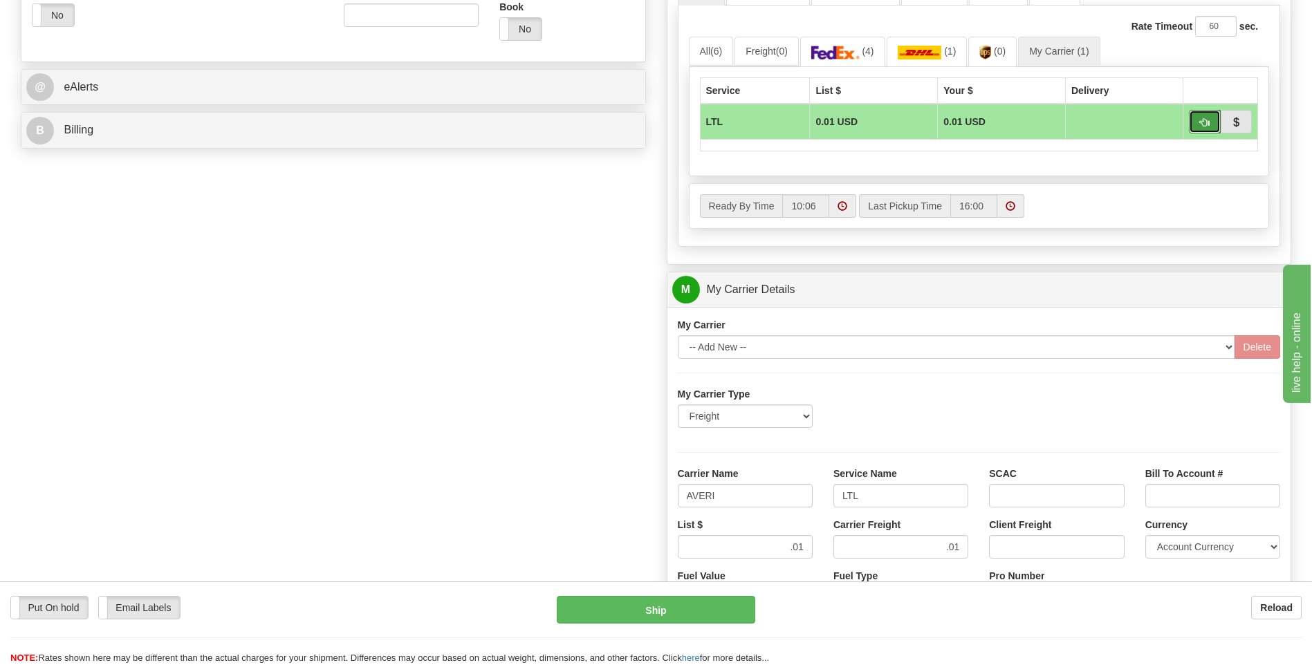
click at [1206, 116] on button "button" at bounding box center [1204, 122] width 32 height 24
type input "00"
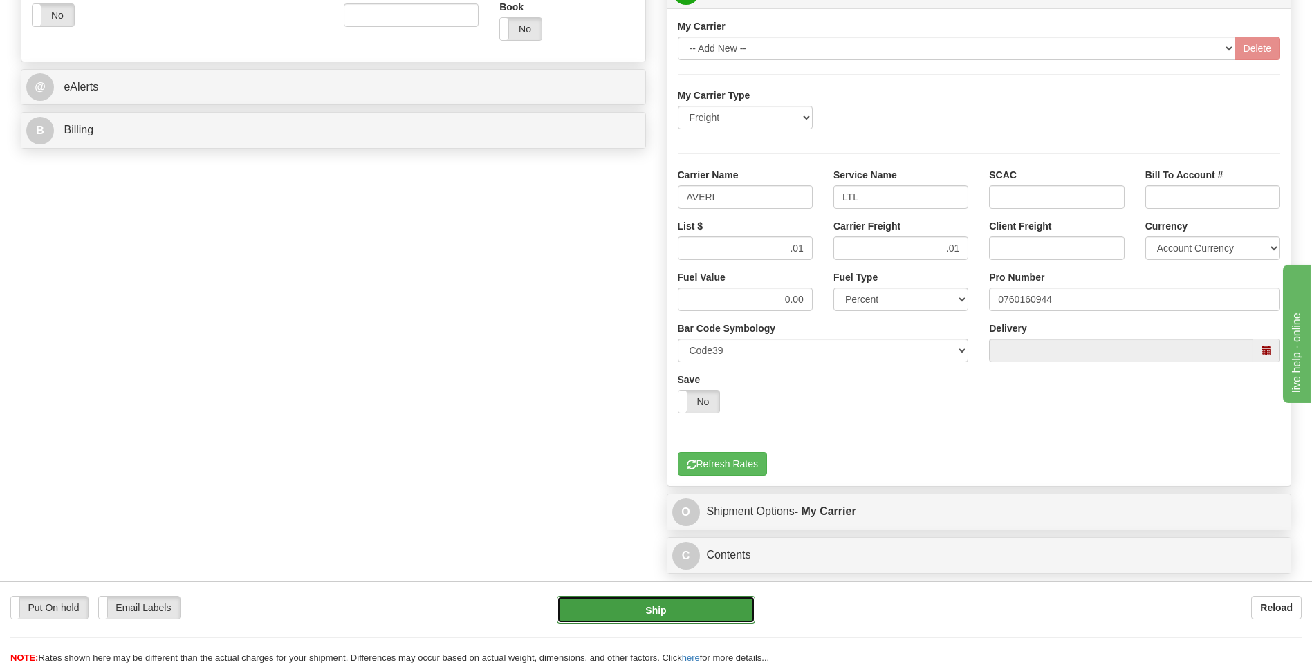
click at [685, 619] on button "Ship" at bounding box center [656, 610] width 198 height 28
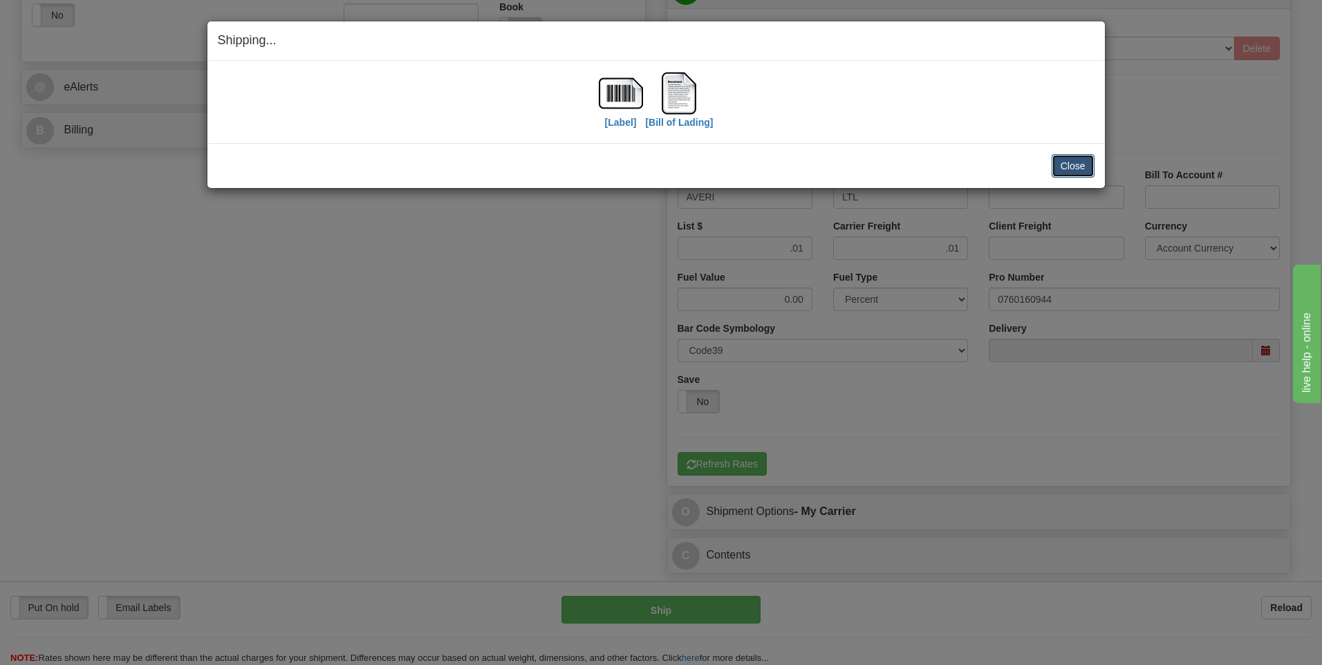
click at [1066, 171] on button "Close" at bounding box center [1073, 166] width 43 height 24
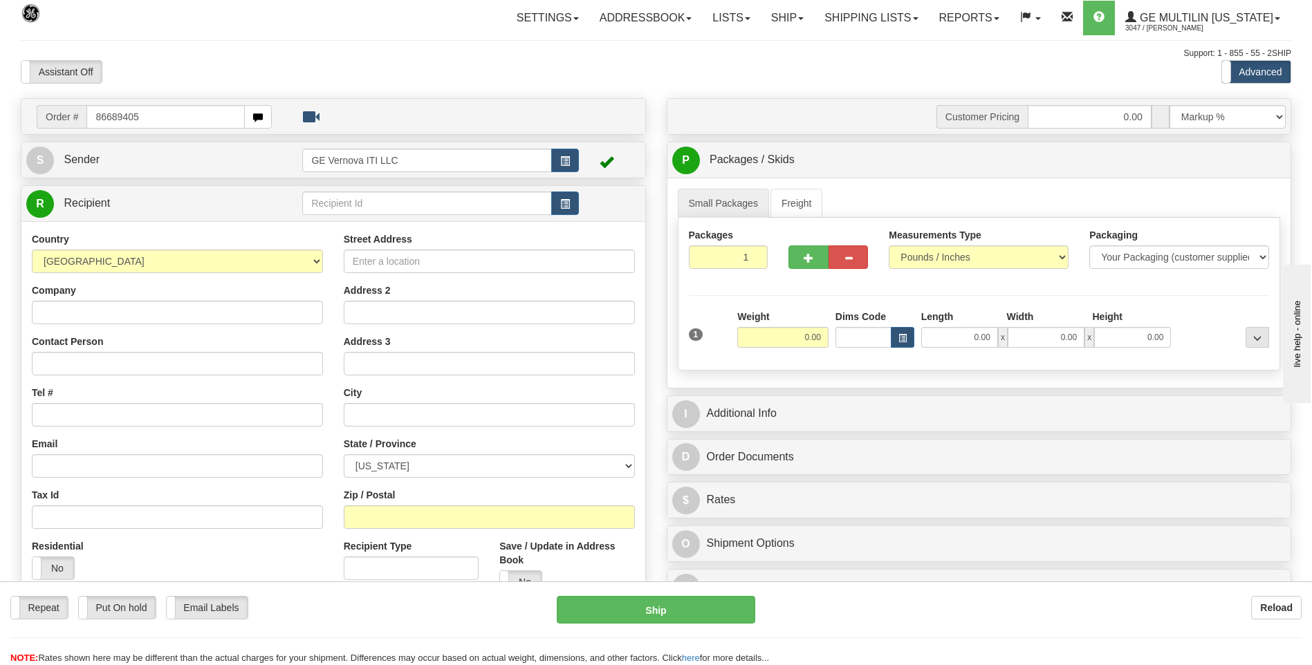
type input "86689405"
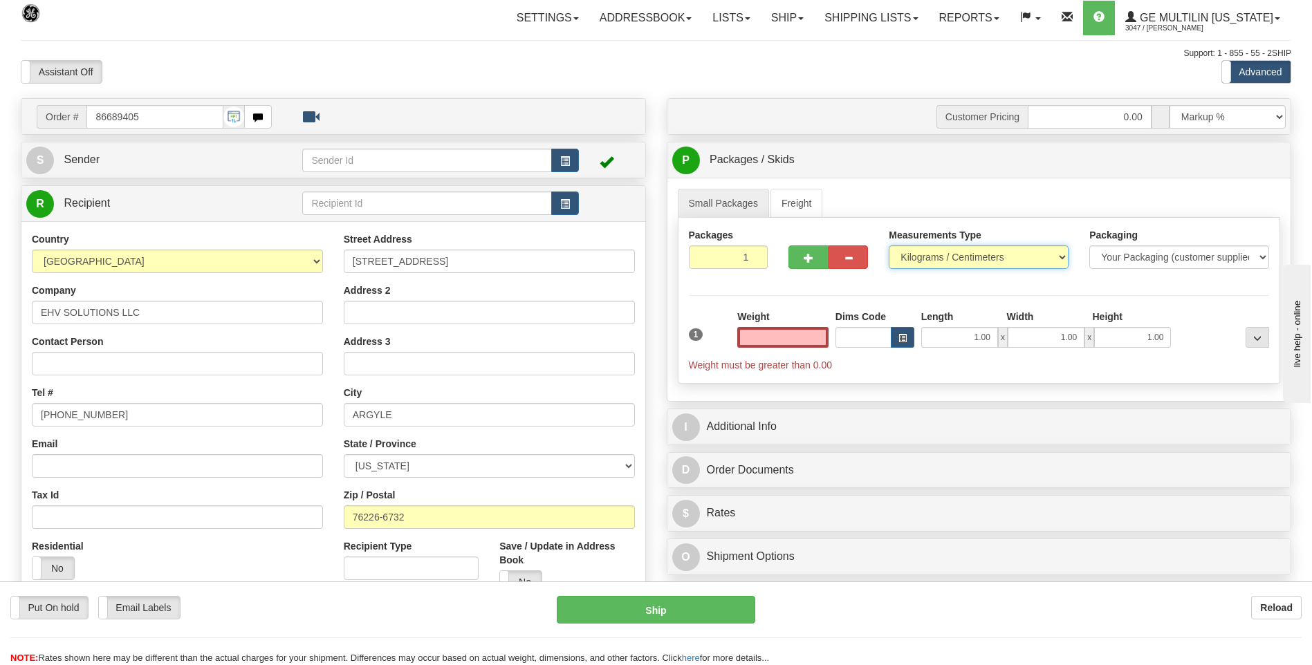
type input "0.00"
click at [938, 254] on select "Pounds / Inches Kilograms / Centimeters" at bounding box center [978, 257] width 180 height 24
select select "0"
click at [888, 245] on select "Pounds / Inches Kilograms / Centimeters" at bounding box center [978, 257] width 180 height 24
click at [820, 333] on input "0.00" at bounding box center [782, 337] width 91 height 21
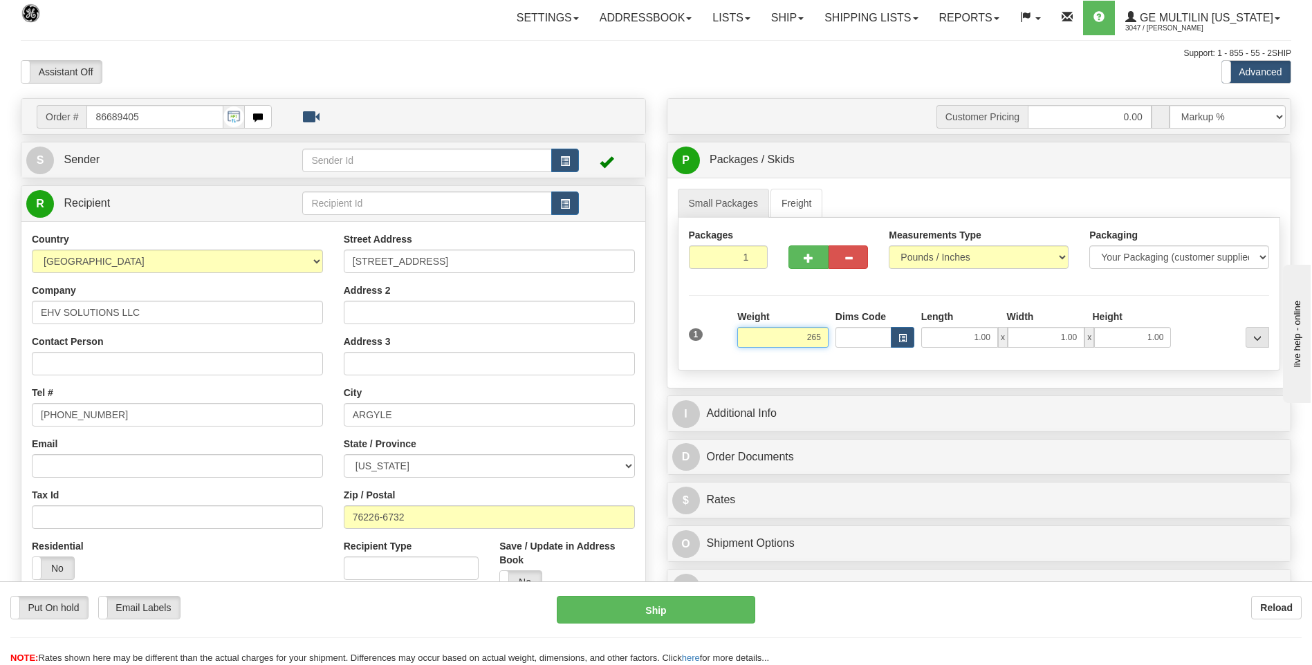
click button "Delete" at bounding box center [0, 0] width 0 height 0
type input "265.00"
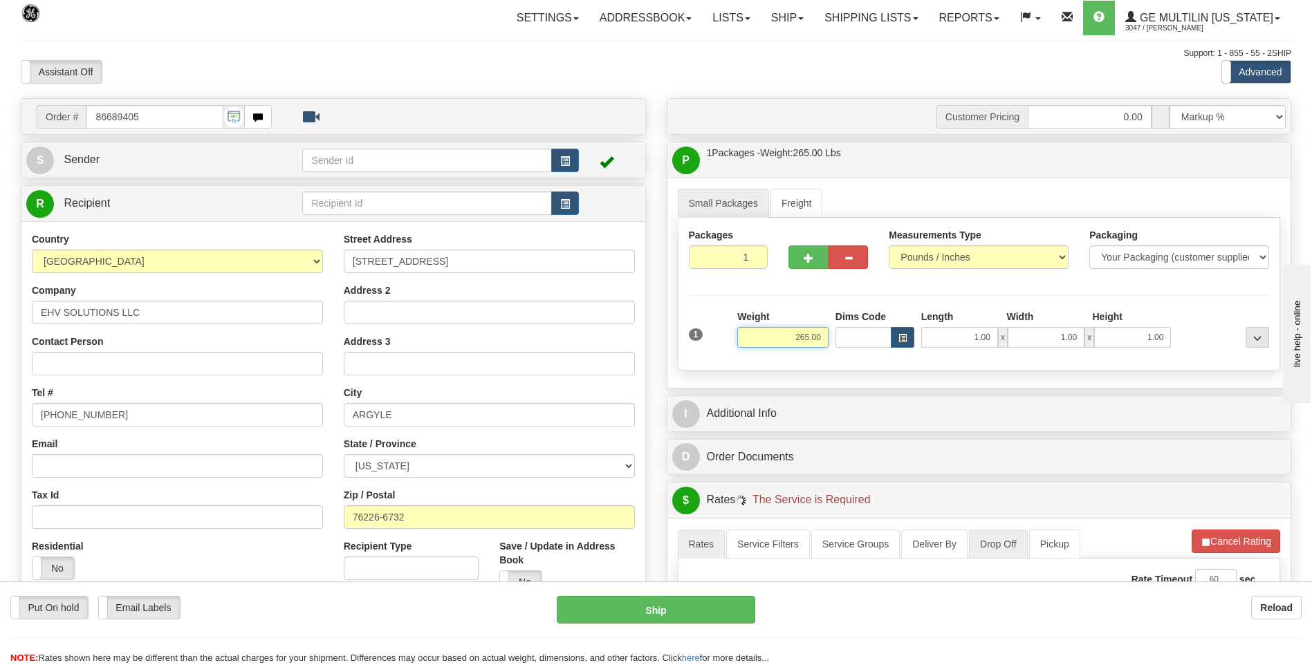
scroll to position [207, 0]
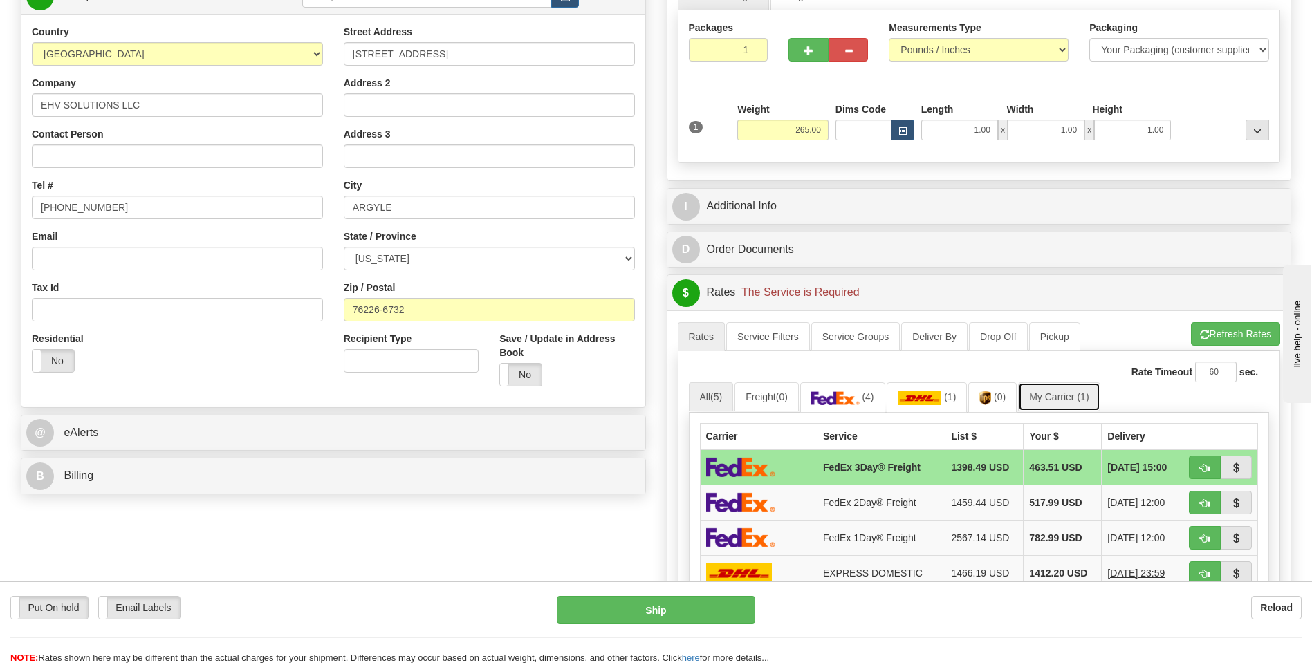
click at [1073, 397] on link "My Carrier (1)" at bounding box center [1059, 396] width 82 height 29
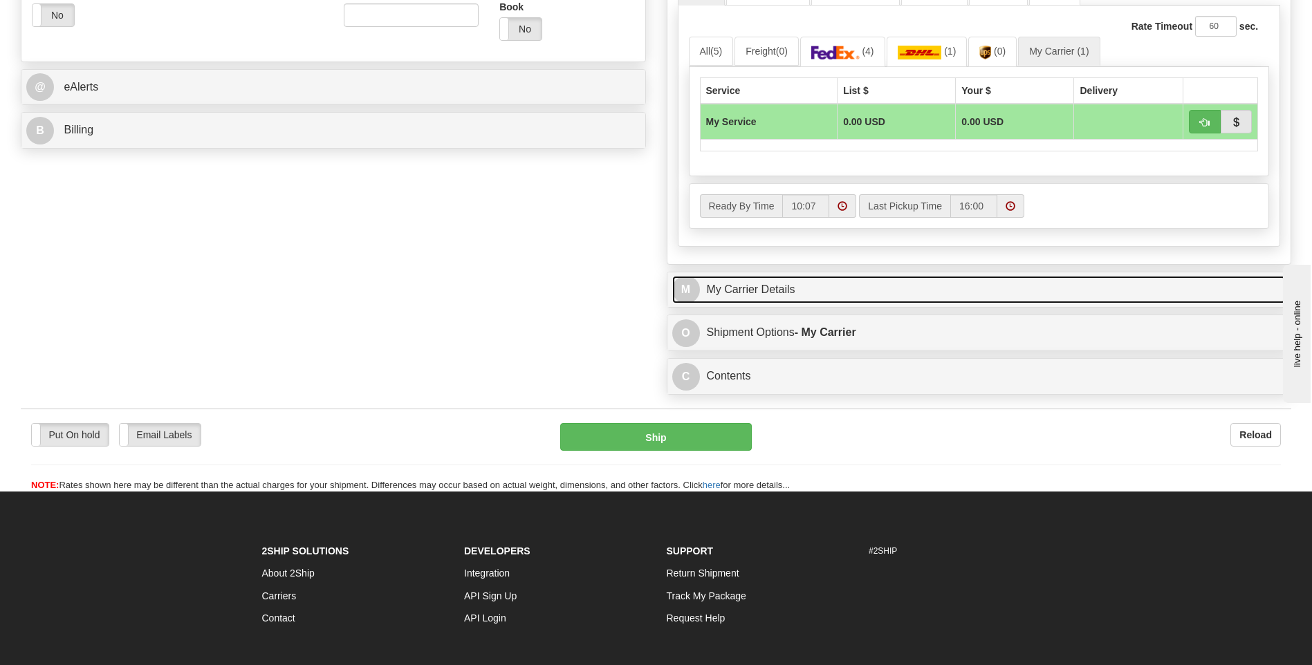
click at [808, 286] on link "M My Carrier Details" at bounding box center [979, 290] width 614 height 28
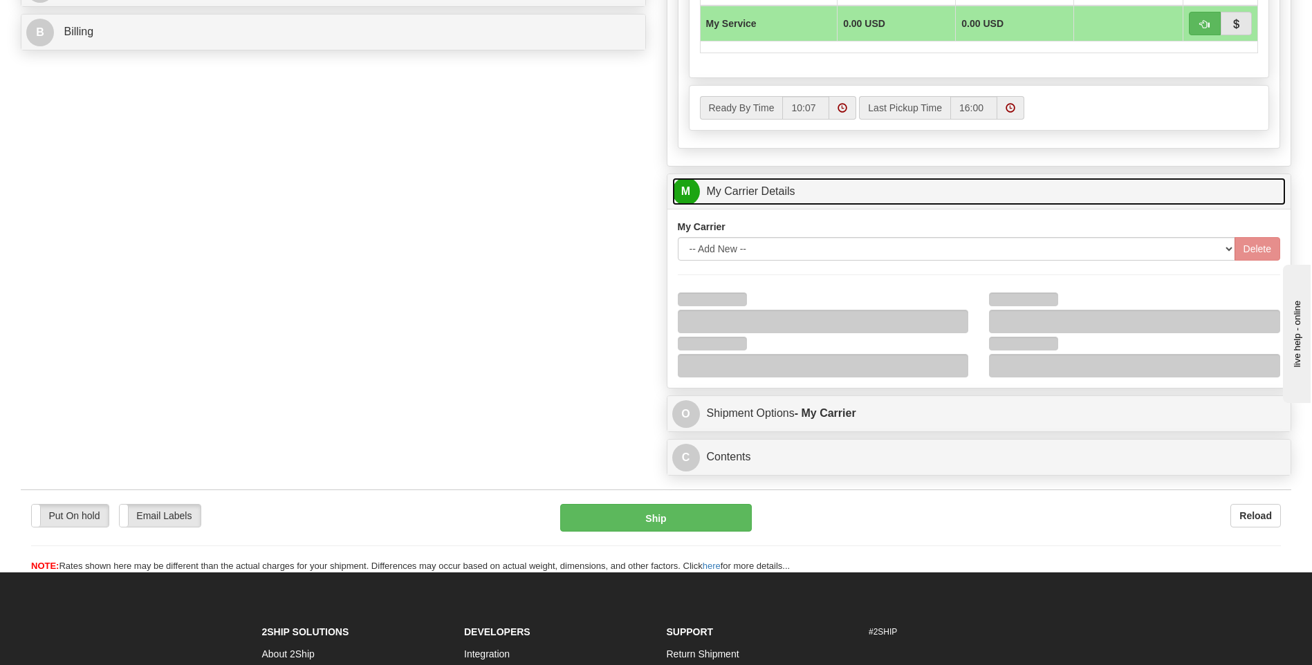
scroll to position [761, 0]
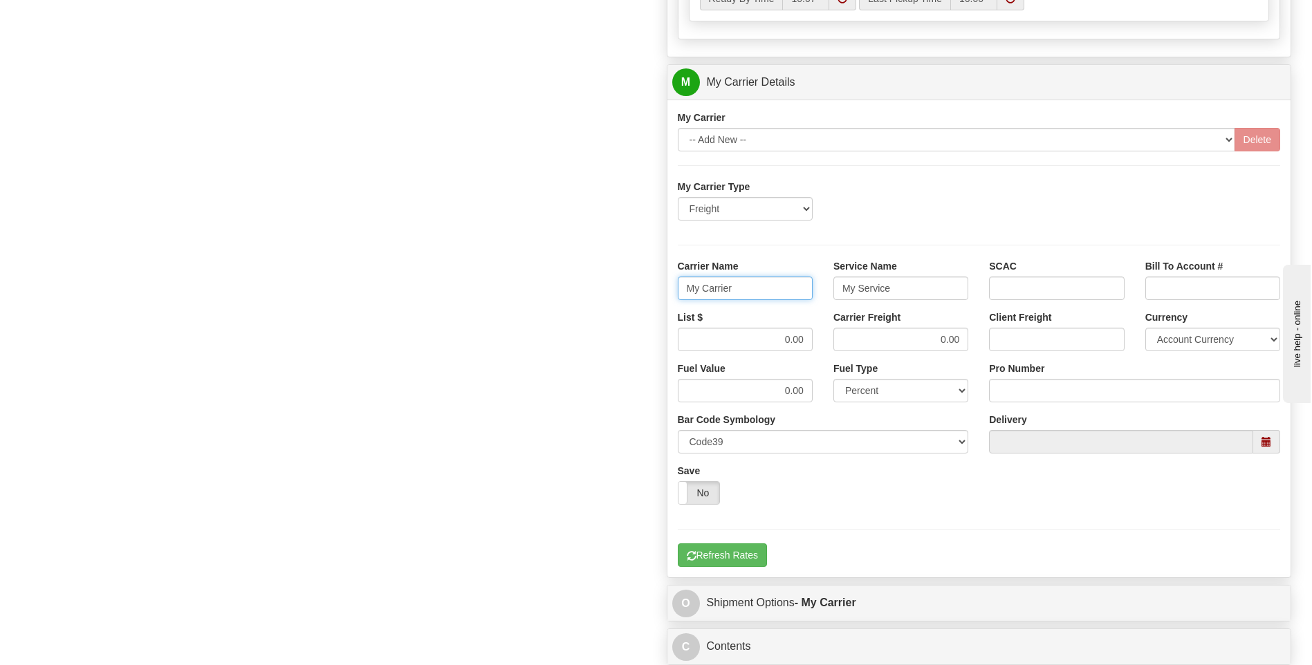
drag, startPoint x: 723, startPoint y: 283, endPoint x: 656, endPoint y: 286, distance: 67.1
click at [656, 286] on div "Customer Pricing 0.00 Markup % Discount % Flat Amount Per Pound Flat Amount Mar…" at bounding box center [979, 5] width 646 height 1334
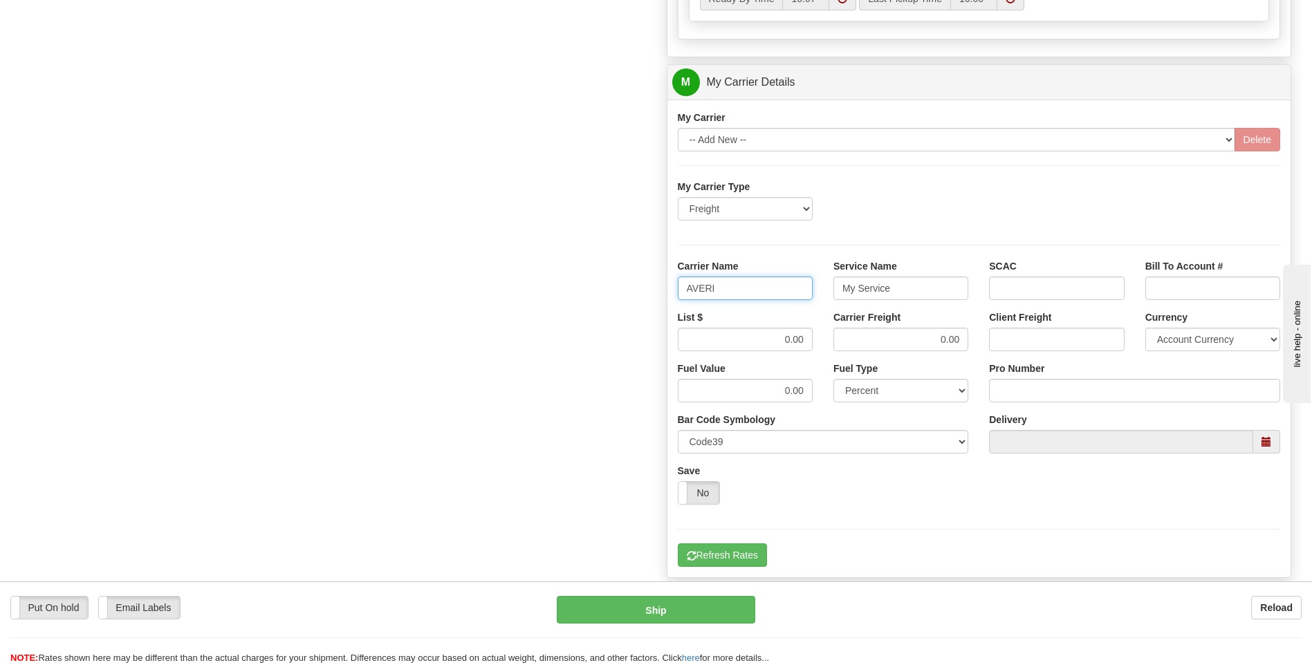
type input "AVERI"
type input "LTL"
drag, startPoint x: 764, startPoint y: 345, endPoint x: 825, endPoint y: 342, distance: 61.6
click at [825, 342] on div "List $ 0.00 Carrier Freight 0.00 Client Freight Currency Account Currency ARN A…" at bounding box center [979, 335] width 624 height 51
type input "320"
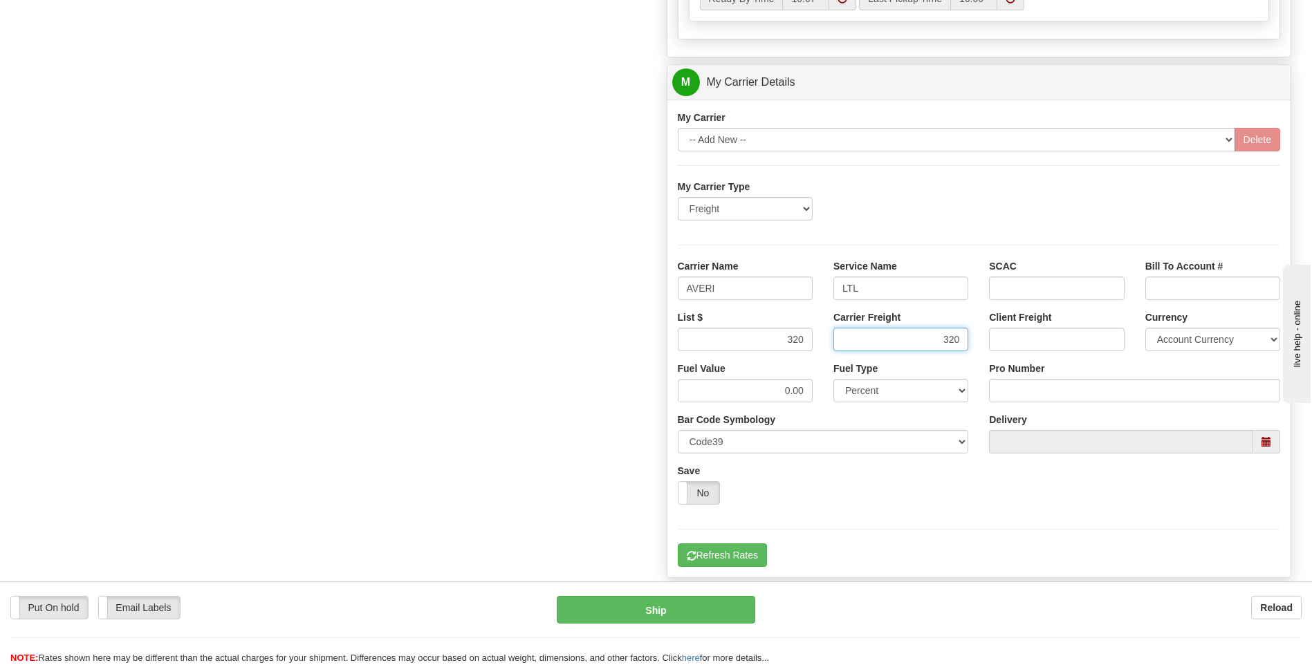
type input "320"
click at [1005, 391] on input "Pro Number" at bounding box center [1134, 391] width 291 height 24
type input "0760160943"
click at [724, 562] on button "Refresh Rates" at bounding box center [722, 555] width 89 height 24
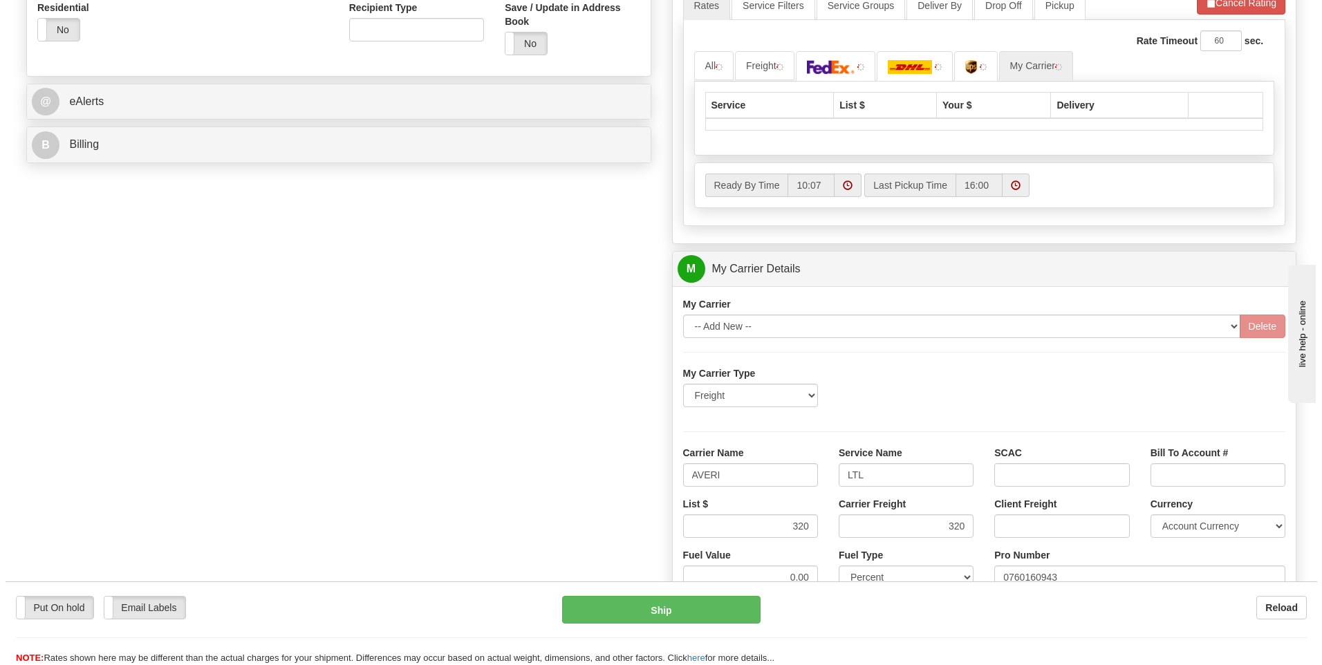
scroll to position [380, 0]
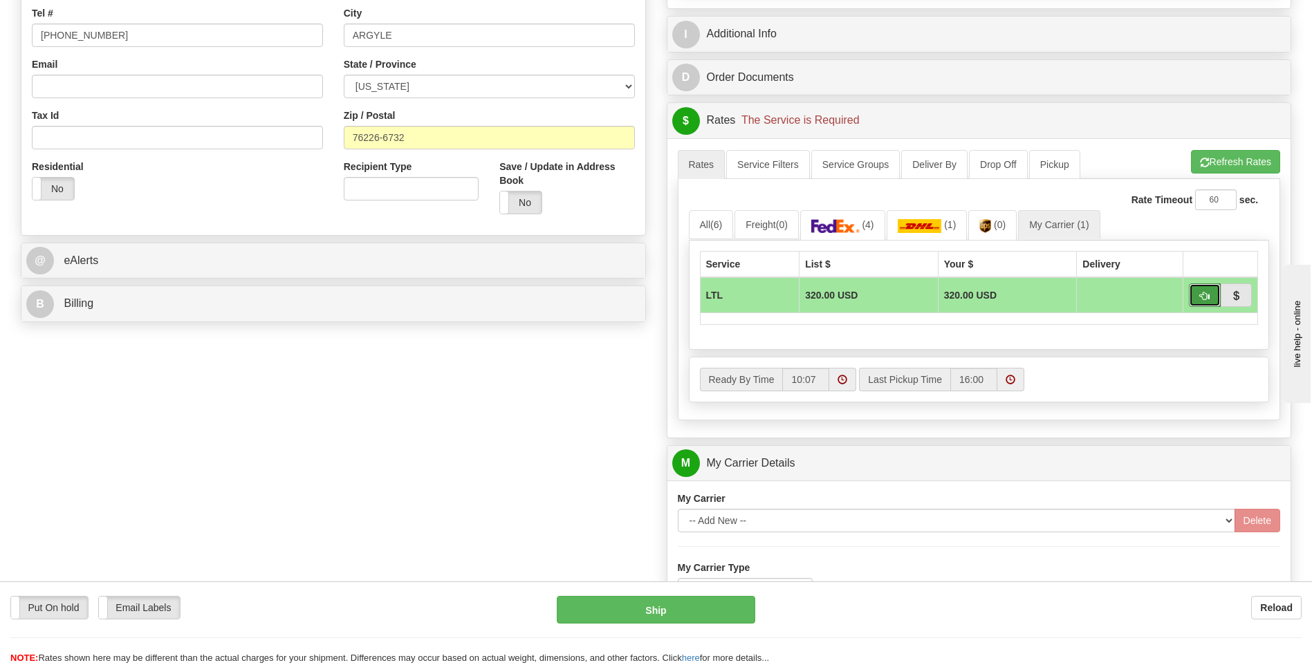
click at [1200, 292] on span "button" at bounding box center [1205, 296] width 10 height 9
type input "00"
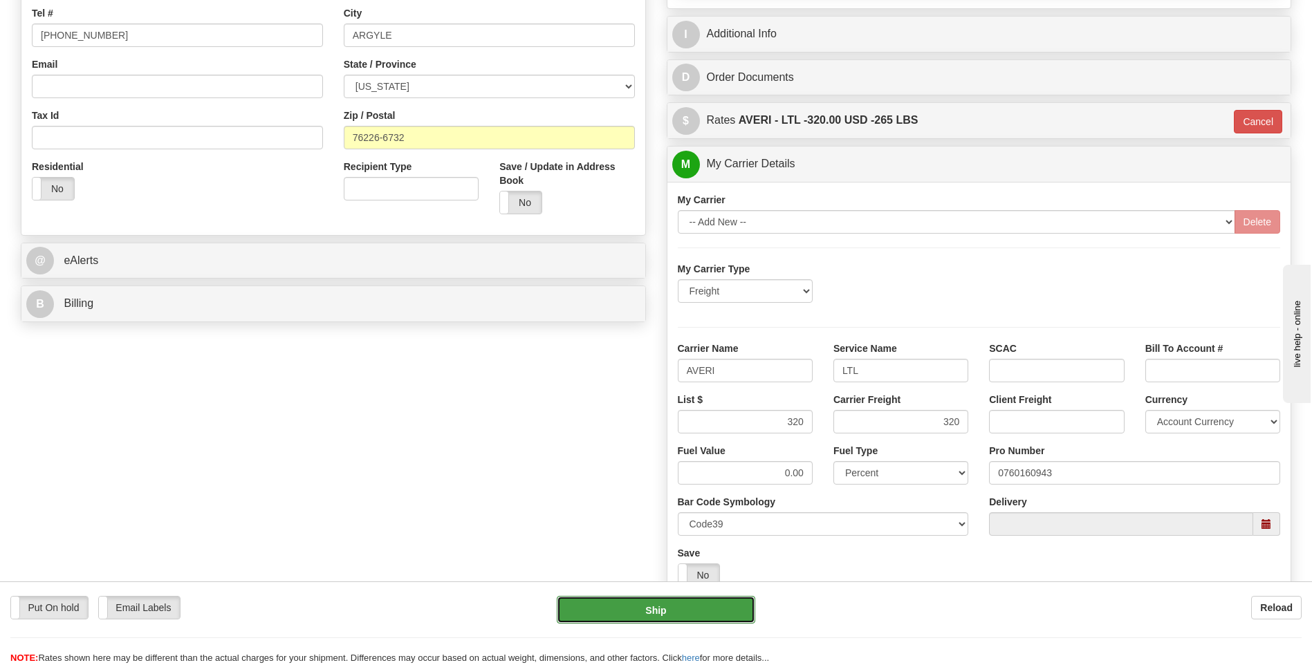
click at [686, 615] on button "Ship" at bounding box center [656, 610] width 198 height 28
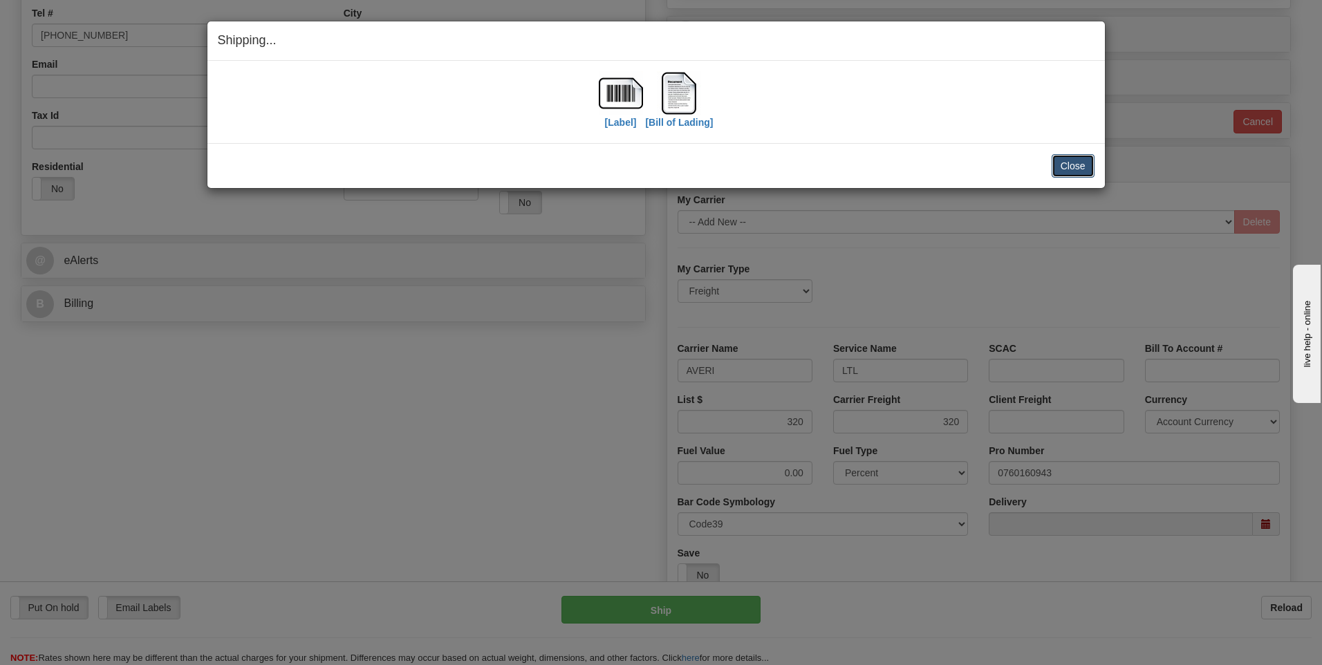
click at [1062, 159] on button "Close" at bounding box center [1073, 166] width 43 height 24
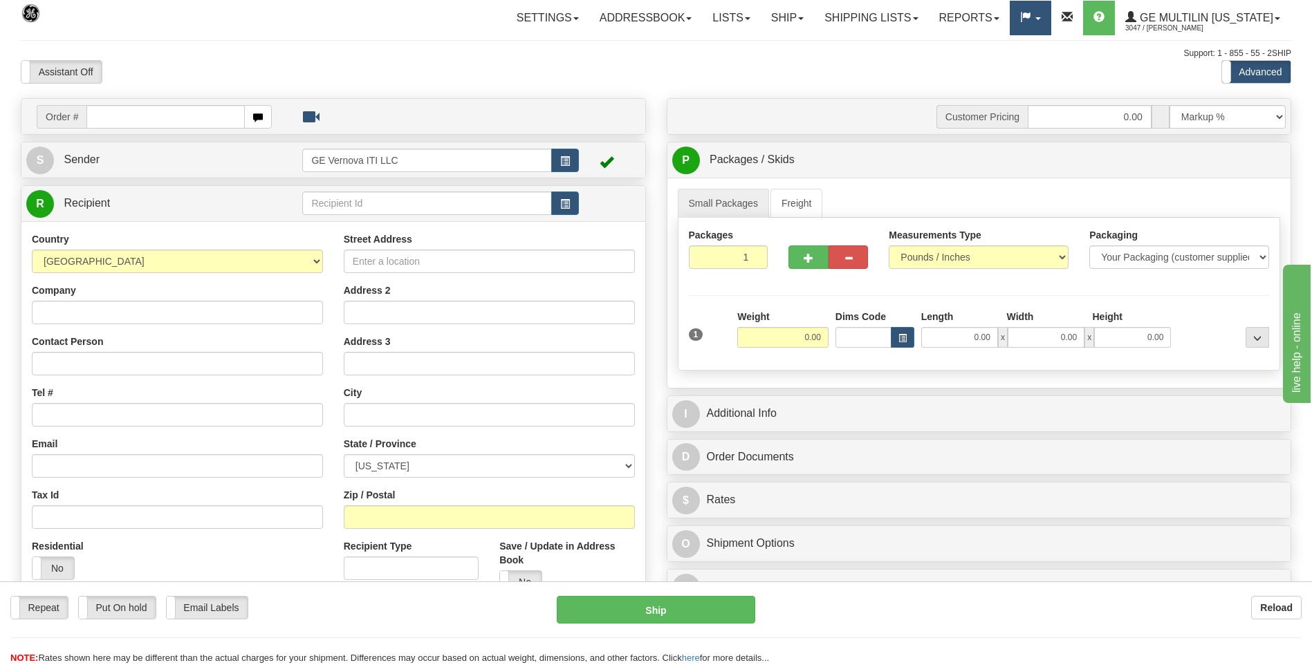
click at [1046, 19] on link at bounding box center [1029, 18] width 41 height 35
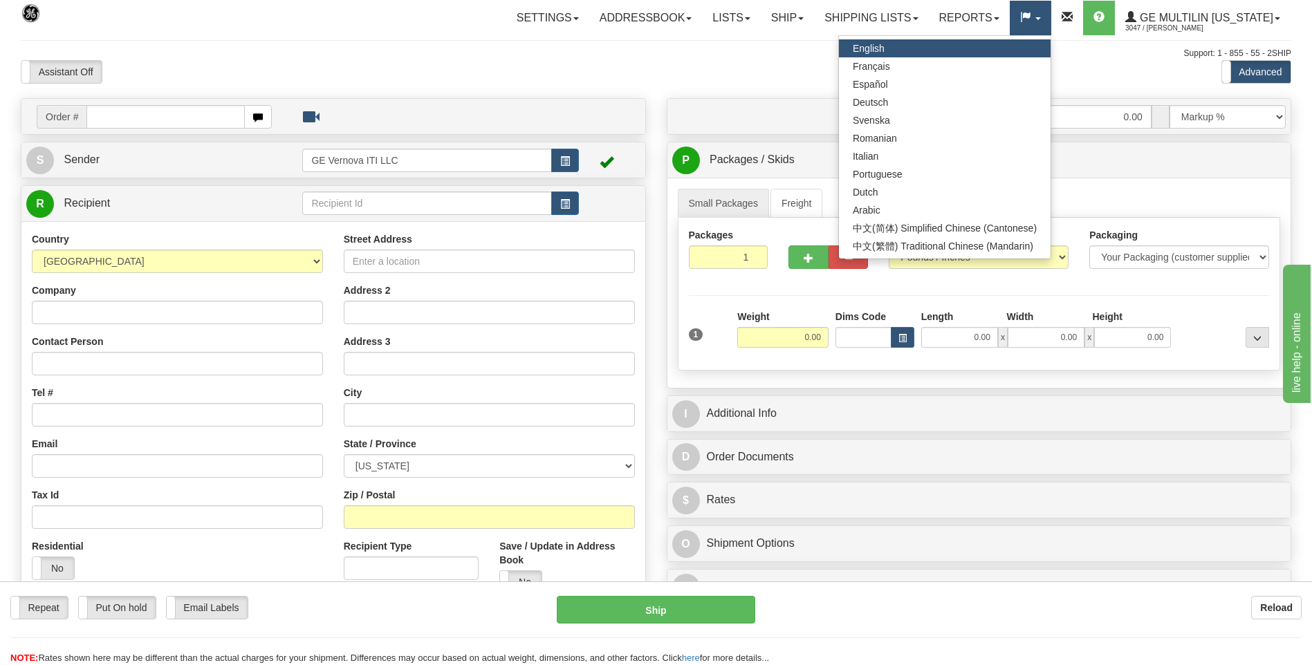
click at [1041, 19] on span at bounding box center [1038, 18] width 6 height 3
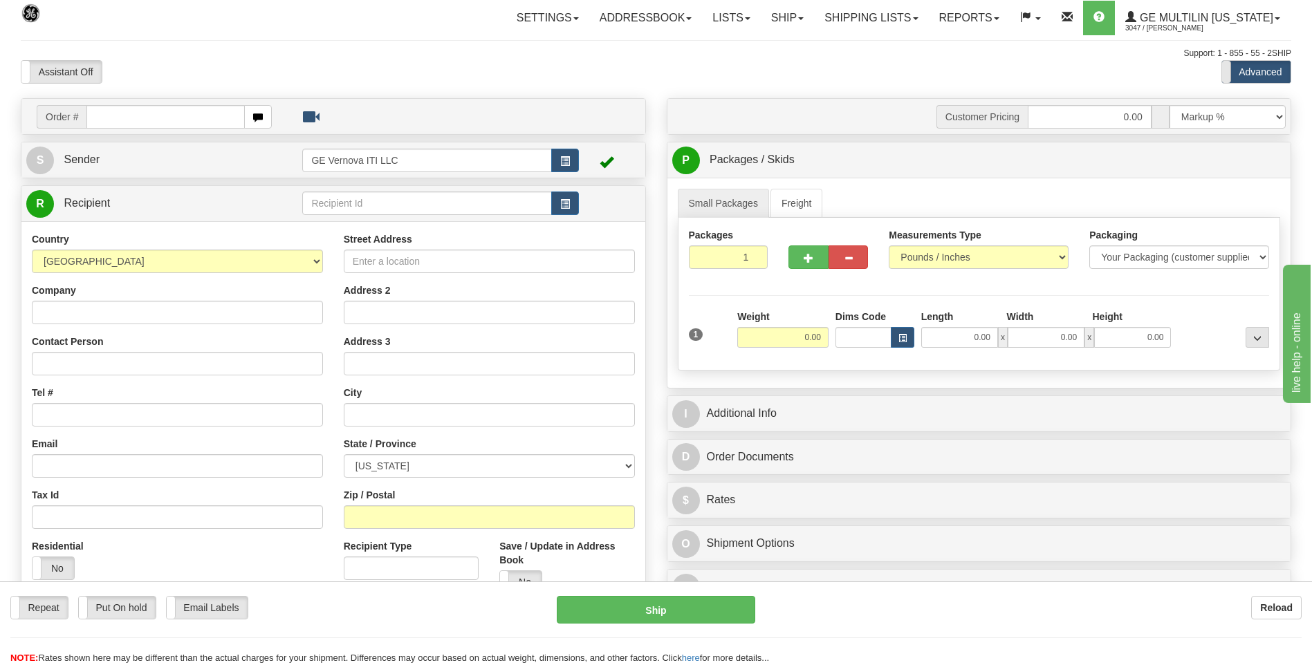
click at [1227, 69] on span at bounding box center [1222, 72] width 18 height 22
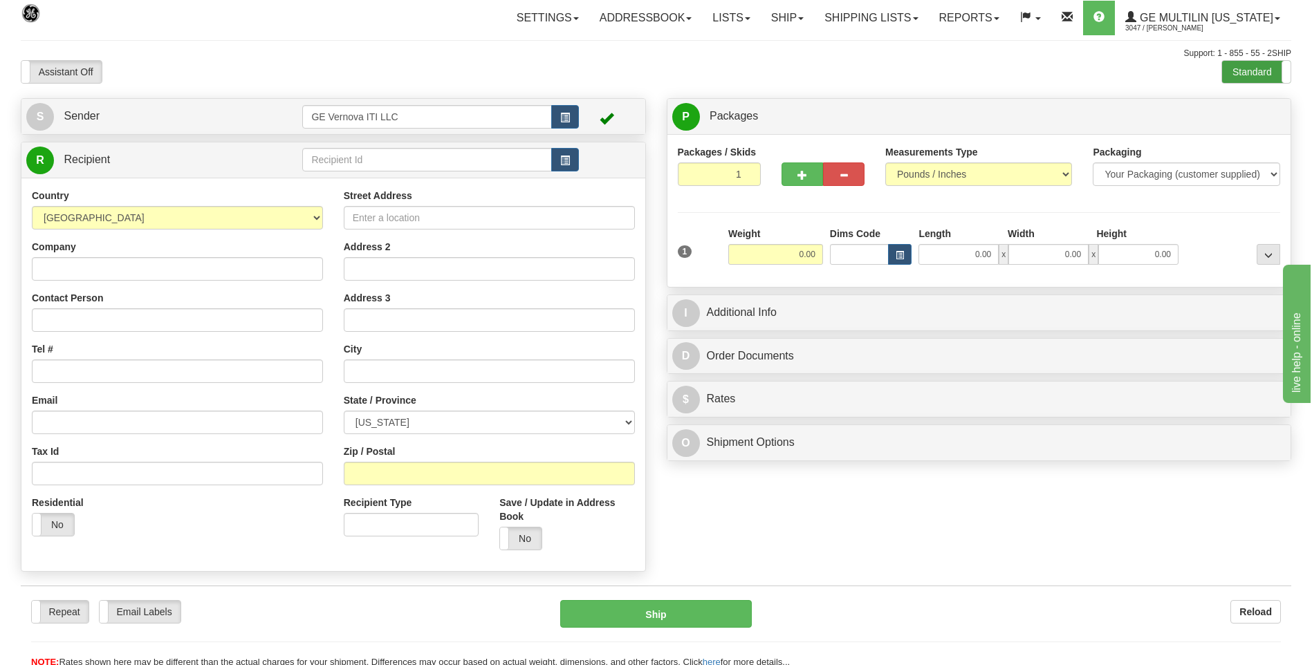
click at [1251, 70] on label "Standard" at bounding box center [1256, 72] width 68 height 22
